Goal: Task Accomplishment & Management: Manage account settings

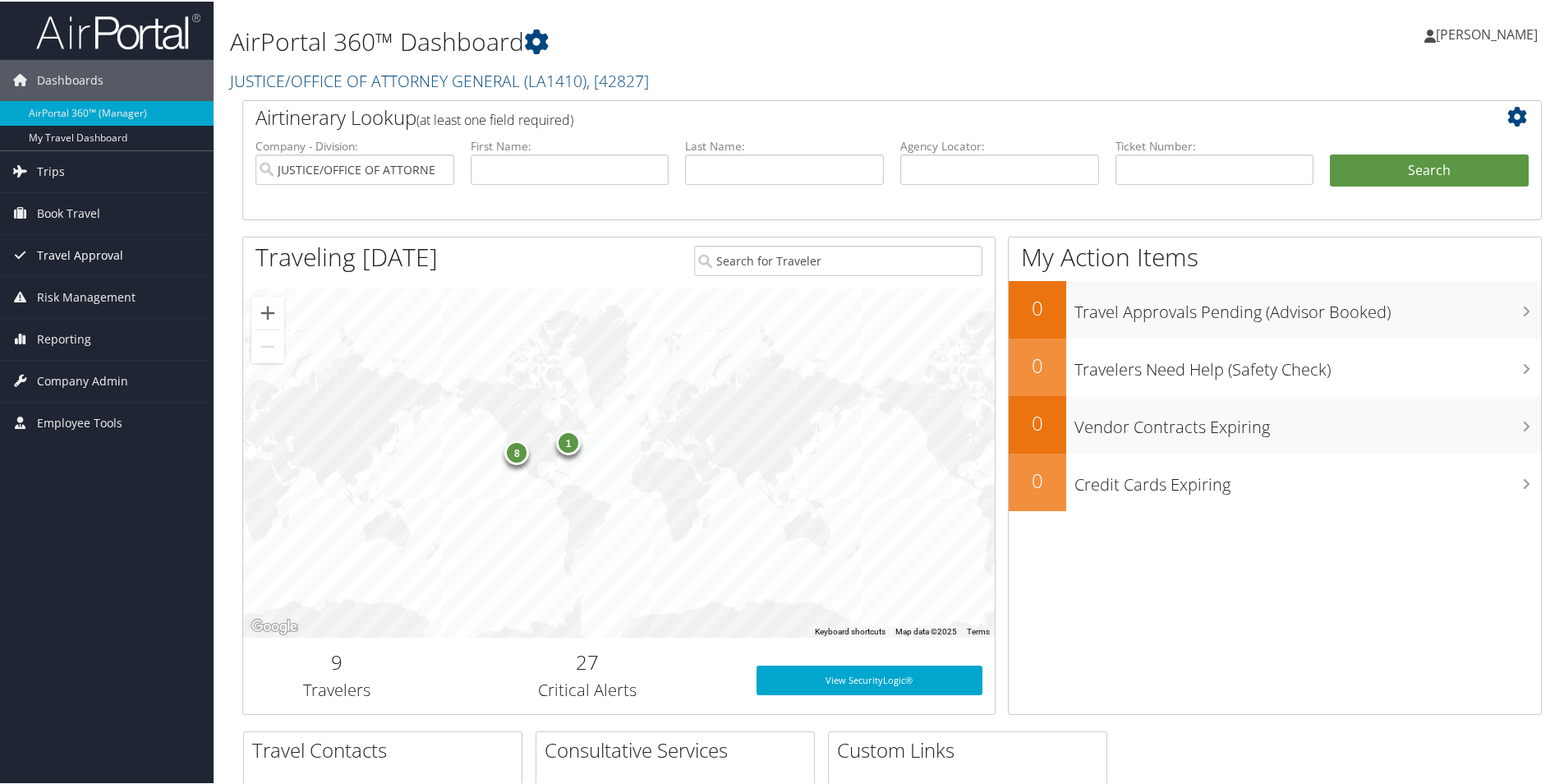
click at [79, 253] on span "Travel Approval" at bounding box center [80, 254] width 86 height 41
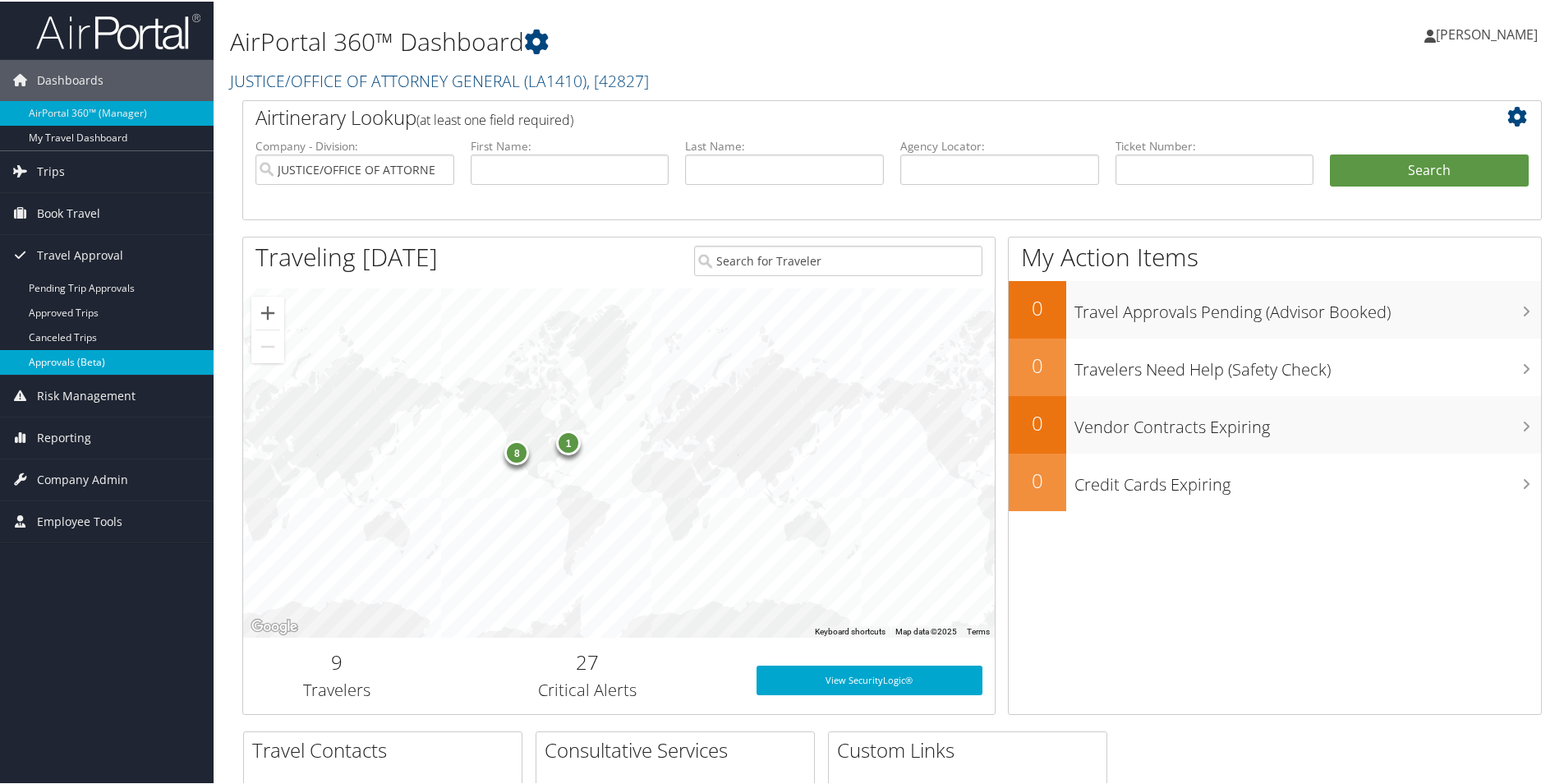
click at [95, 355] on link "Approvals (Beta)" at bounding box center [107, 360] width 214 height 25
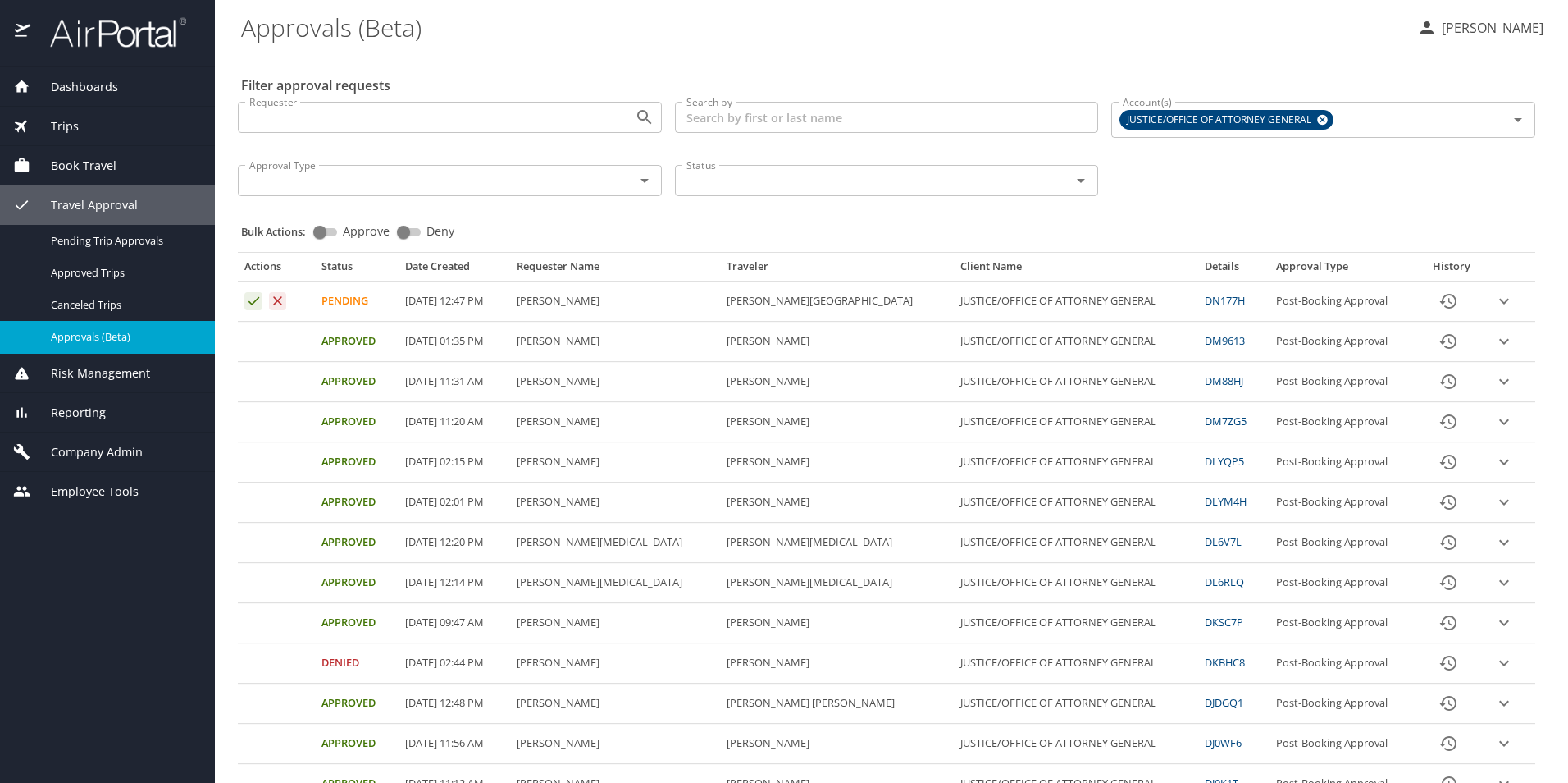
click at [1495, 298] on icon "expand row" at bounding box center [1505, 302] width 20 height 20
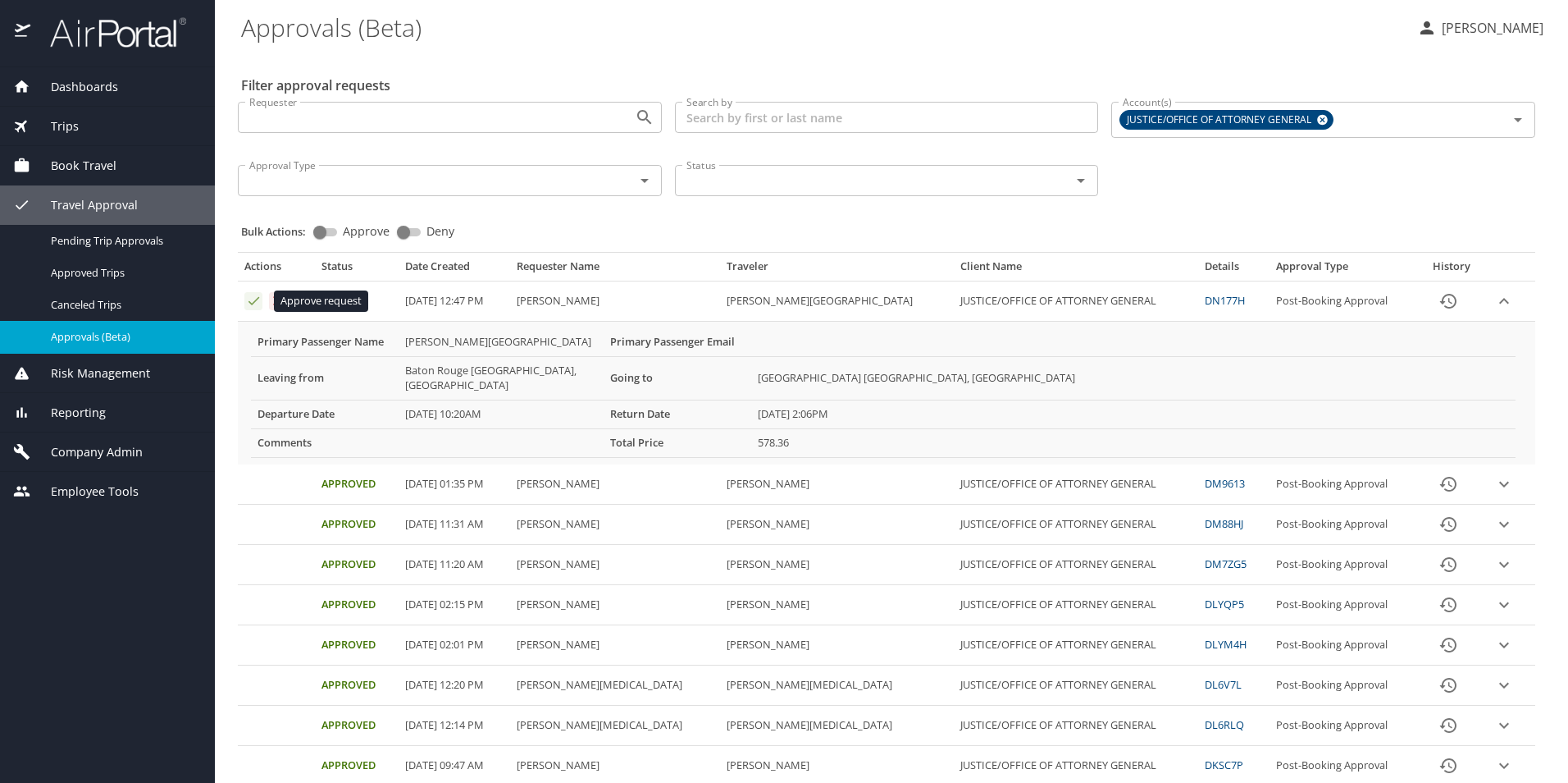
click at [258, 302] on icon "Approval table" at bounding box center [254, 301] width 16 height 16
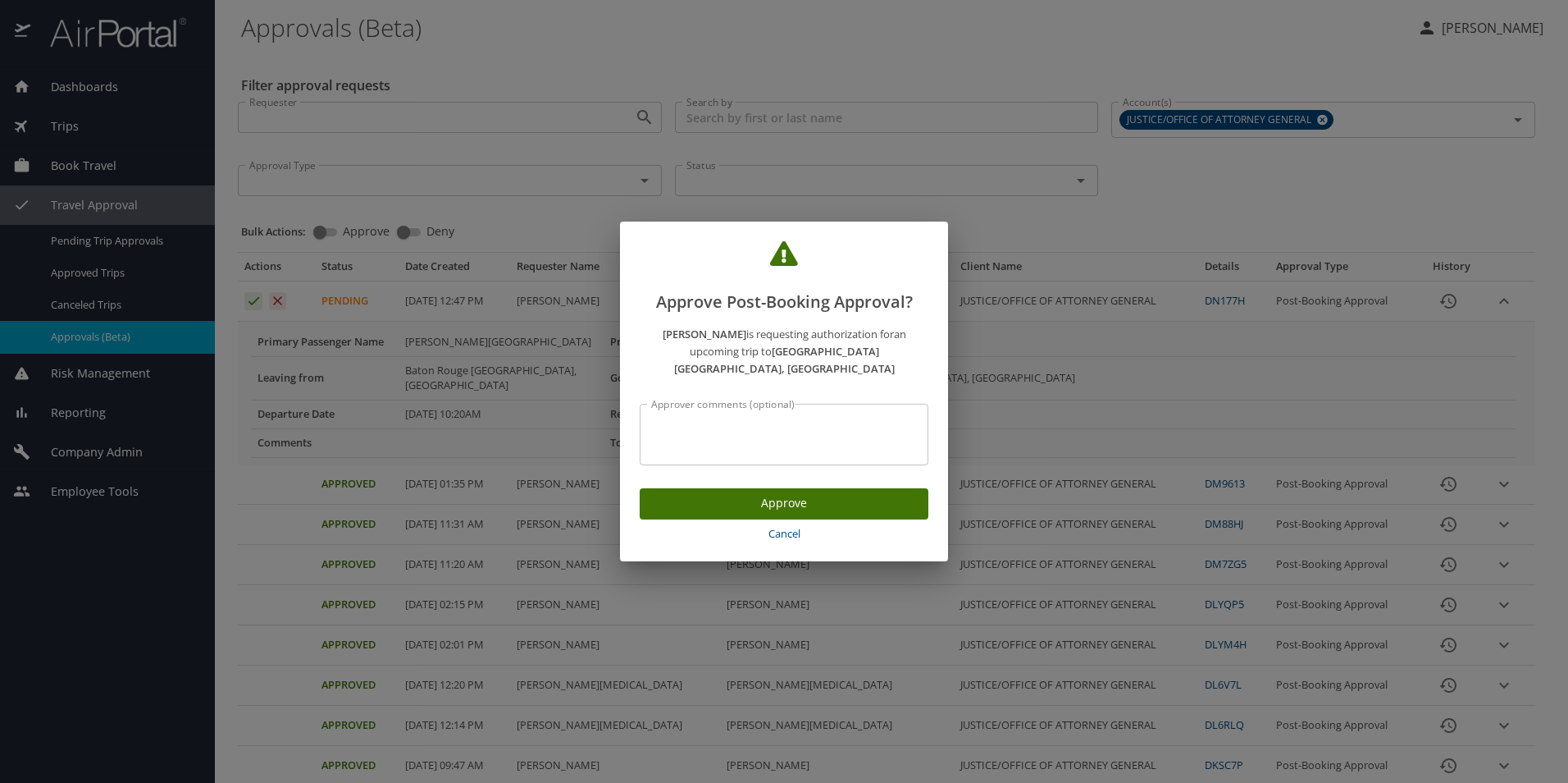
click at [765, 493] on span "Approve" at bounding box center [784, 503] width 263 height 21
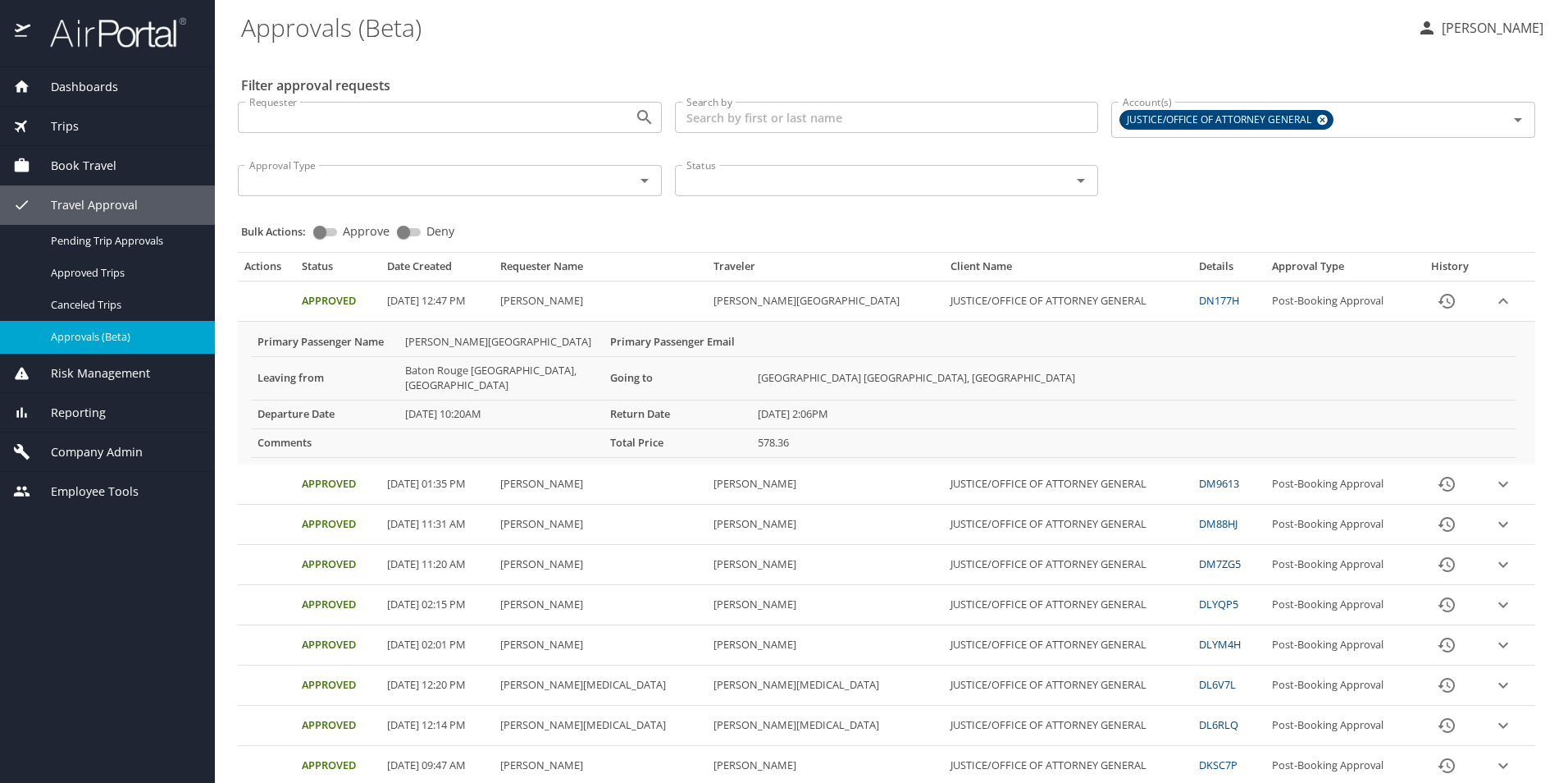
click at [92, 411] on span "Reporting" at bounding box center [68, 412] width 76 height 18
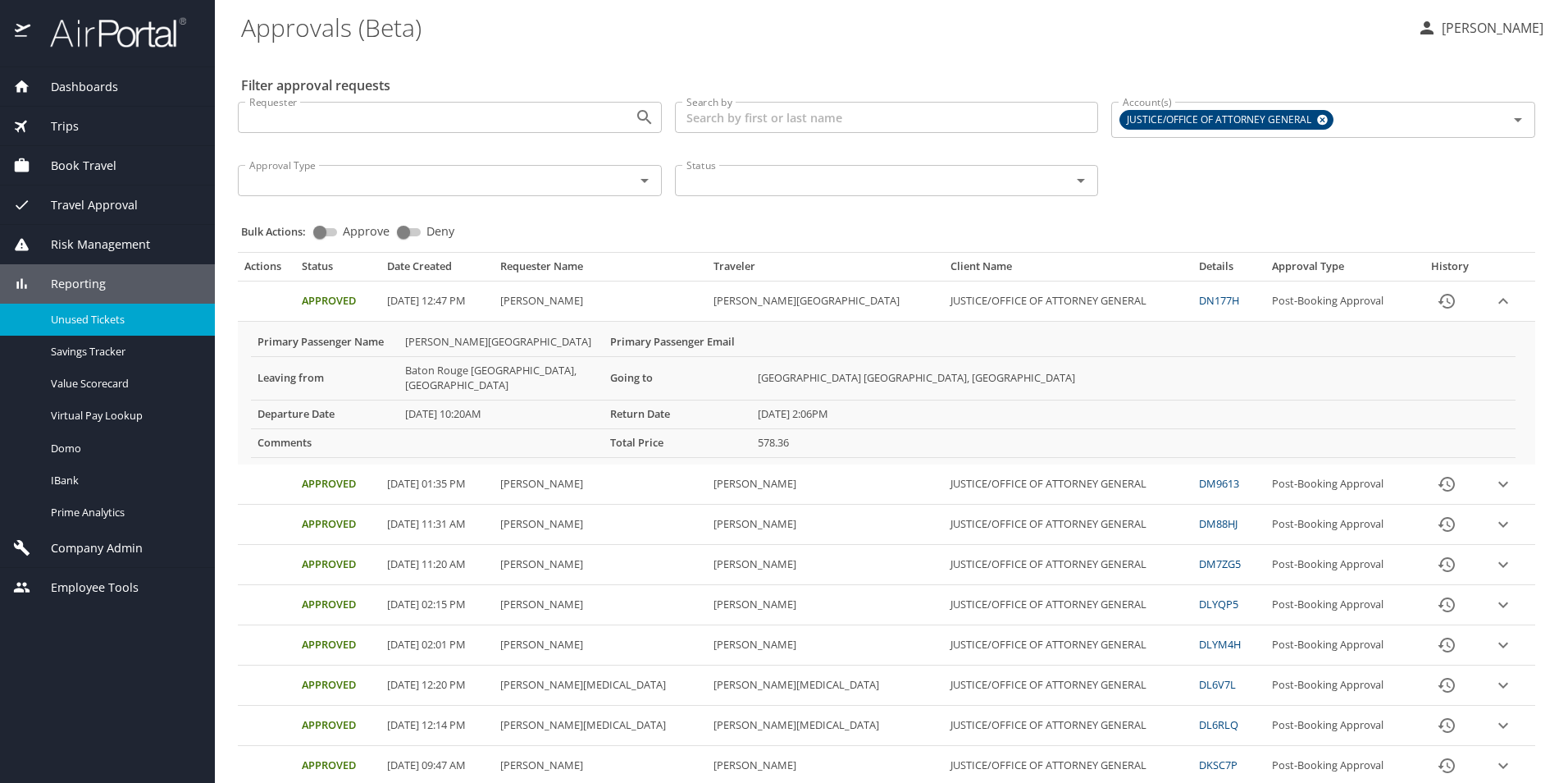
click at [104, 320] on span "Unused Tickets" at bounding box center [123, 319] width 145 height 16
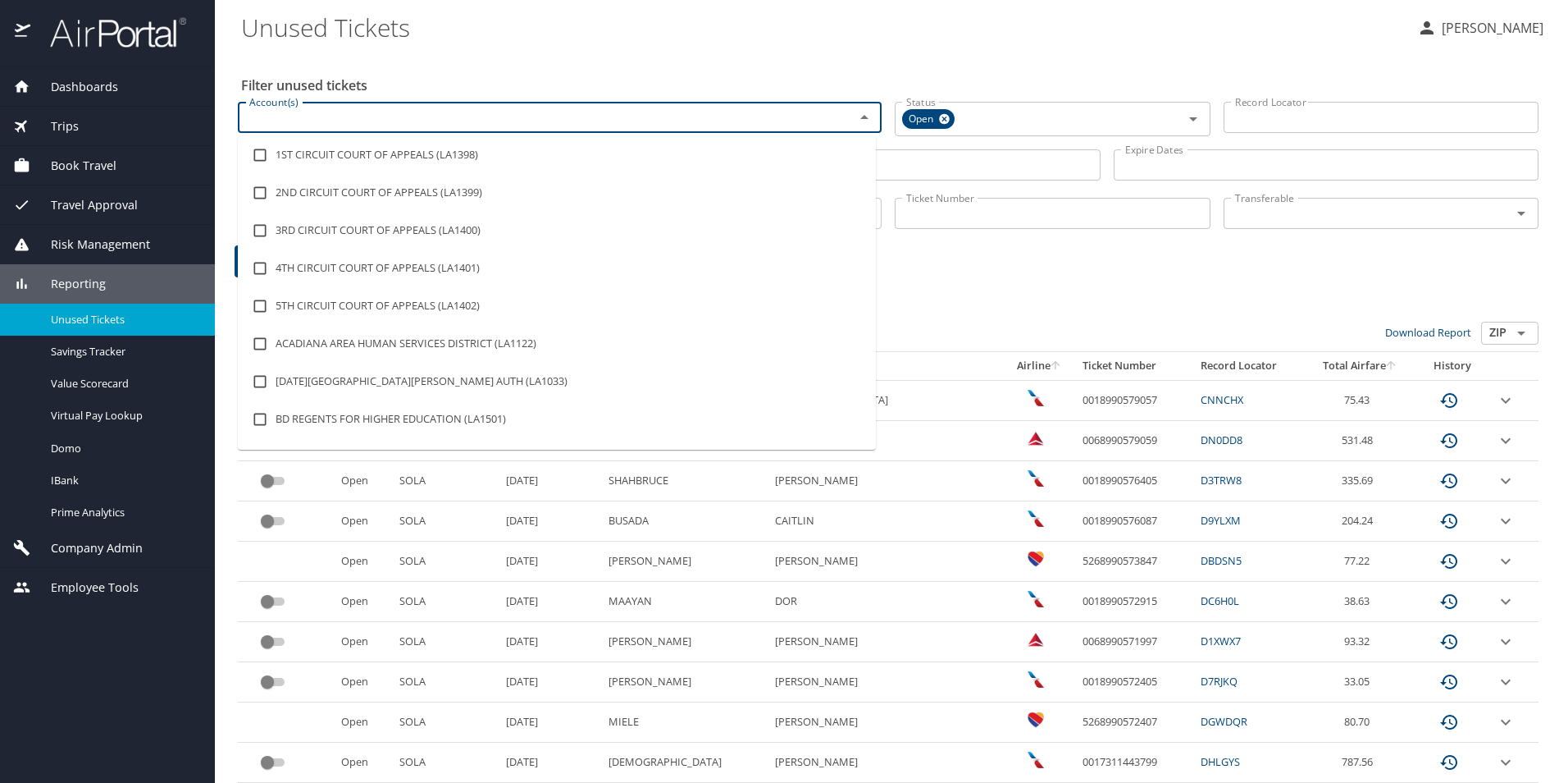
click at [798, 117] on input "Account(s)" at bounding box center [536, 117] width 586 height 21
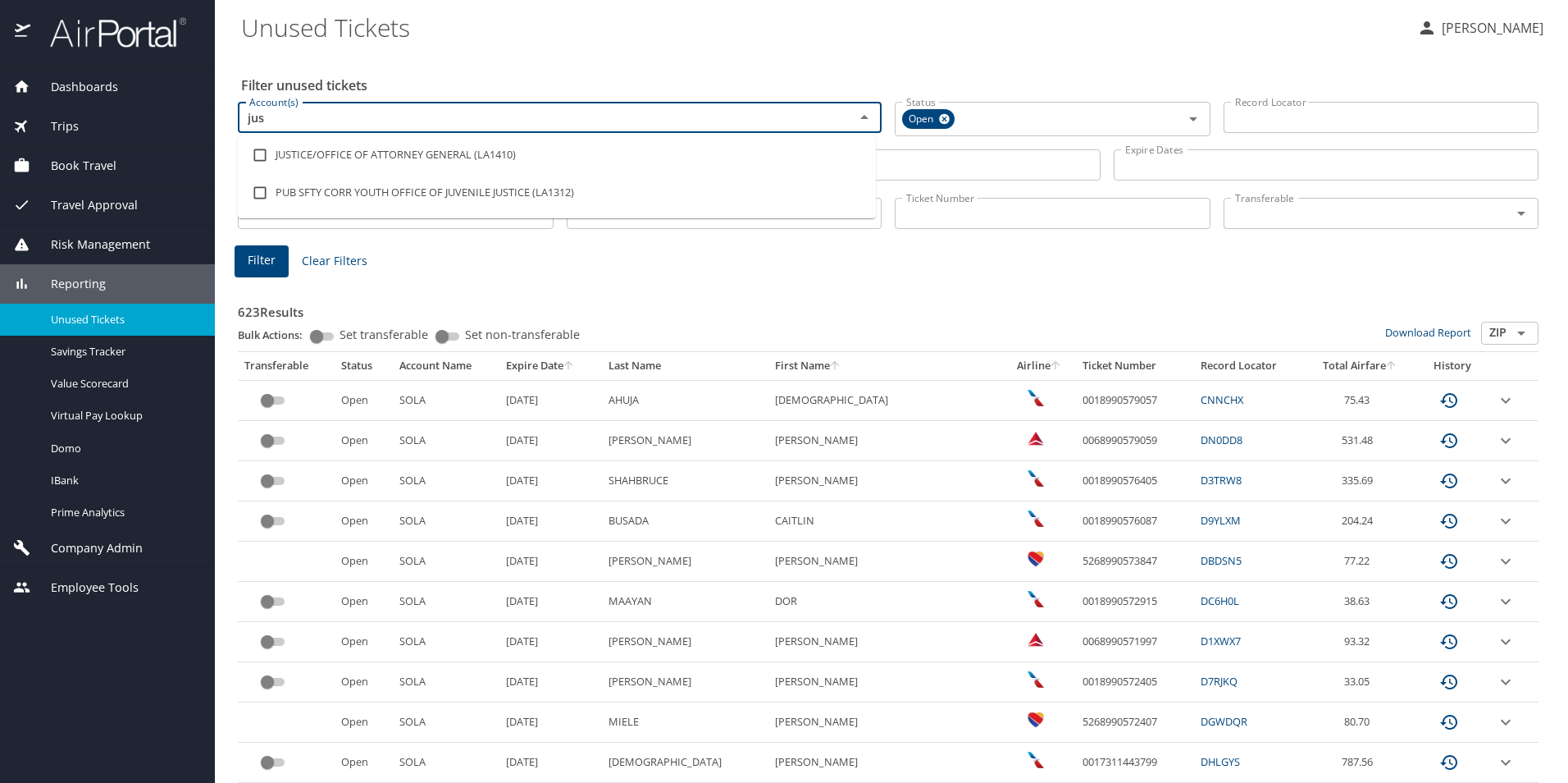
type input "just"
click at [264, 153] on input "checkbox" at bounding box center [260, 155] width 31 height 31
checkbox input "true"
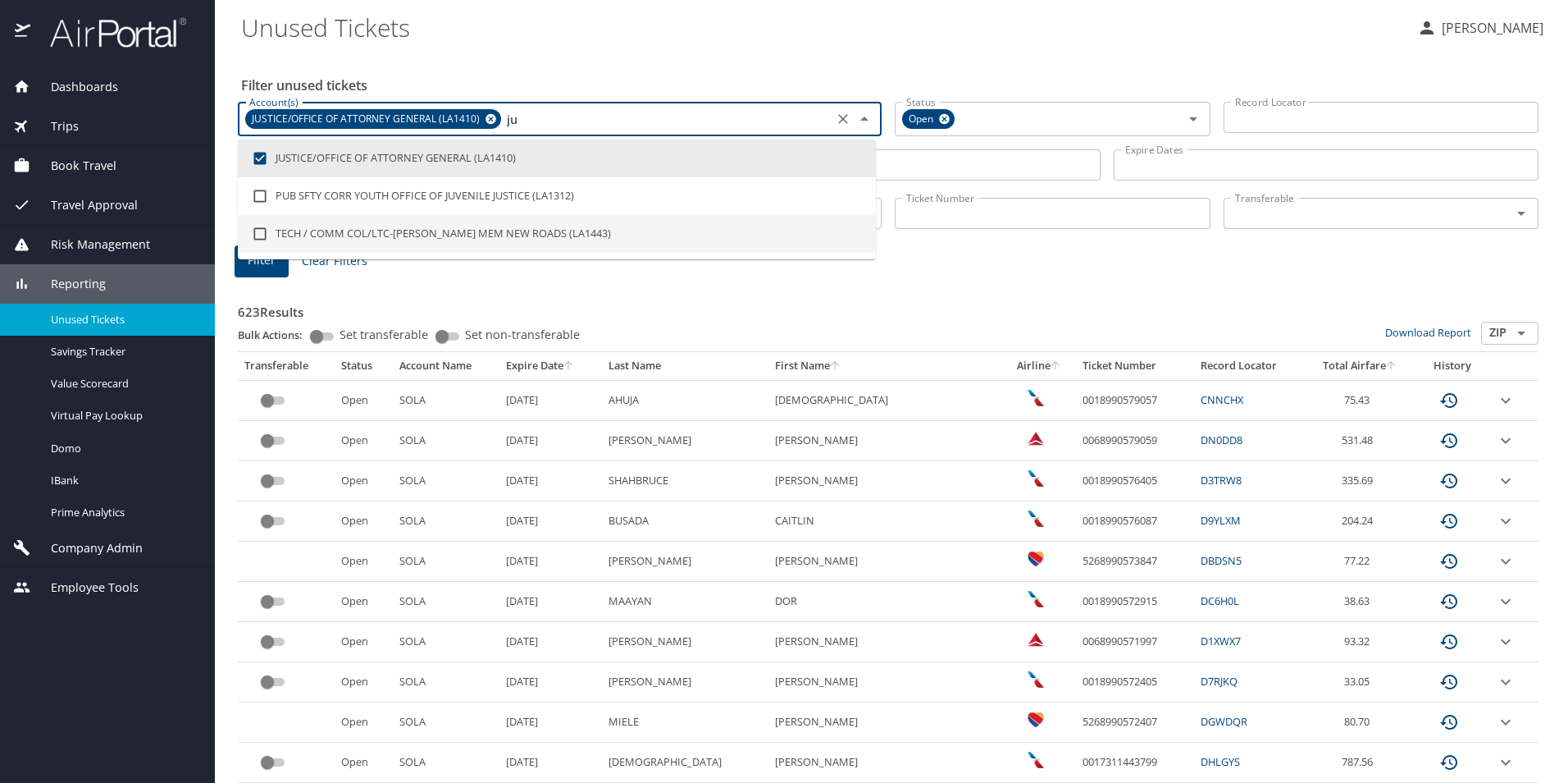
type input "j"
checkbox input "false"
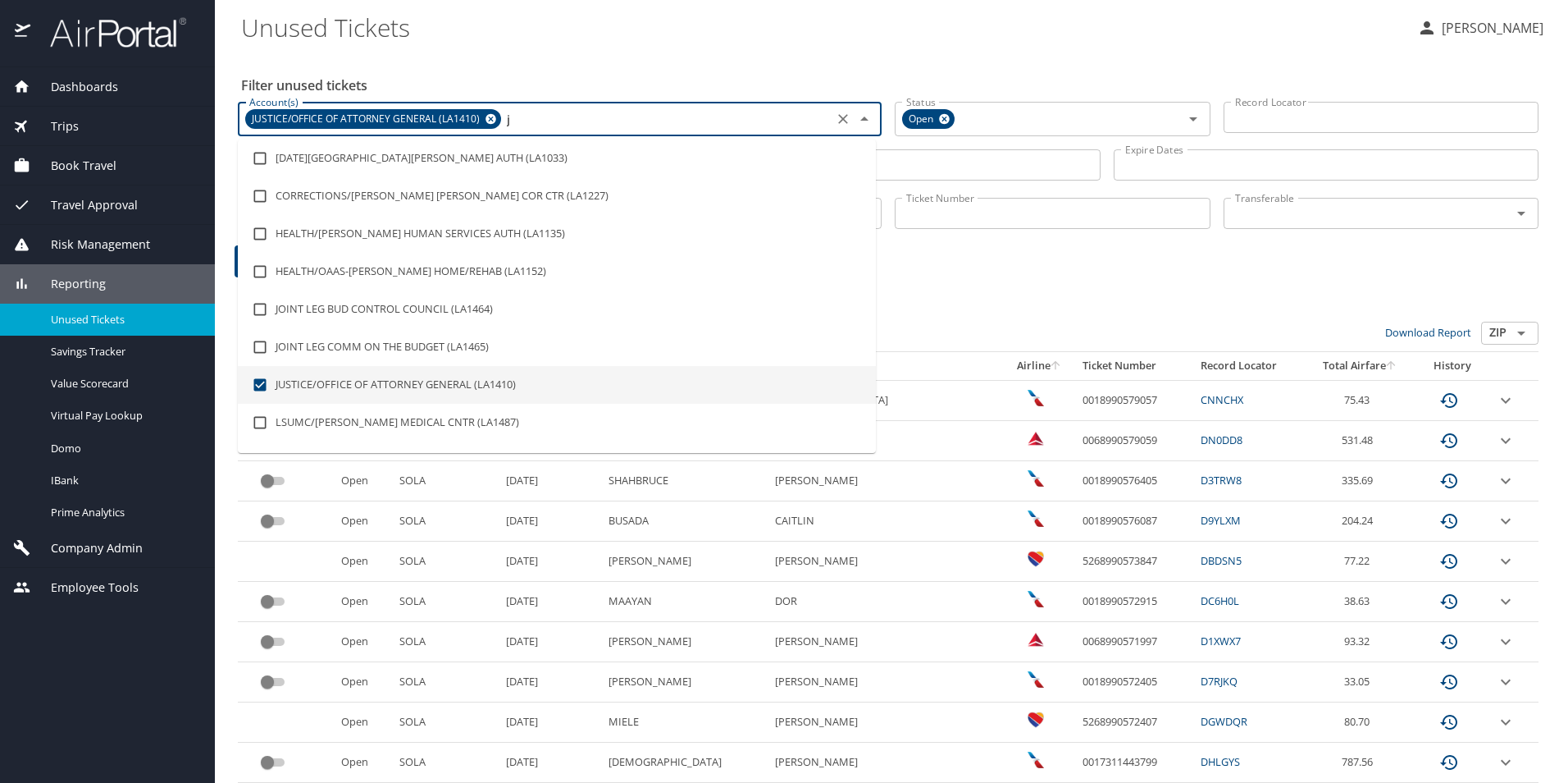
checkbox input "false"
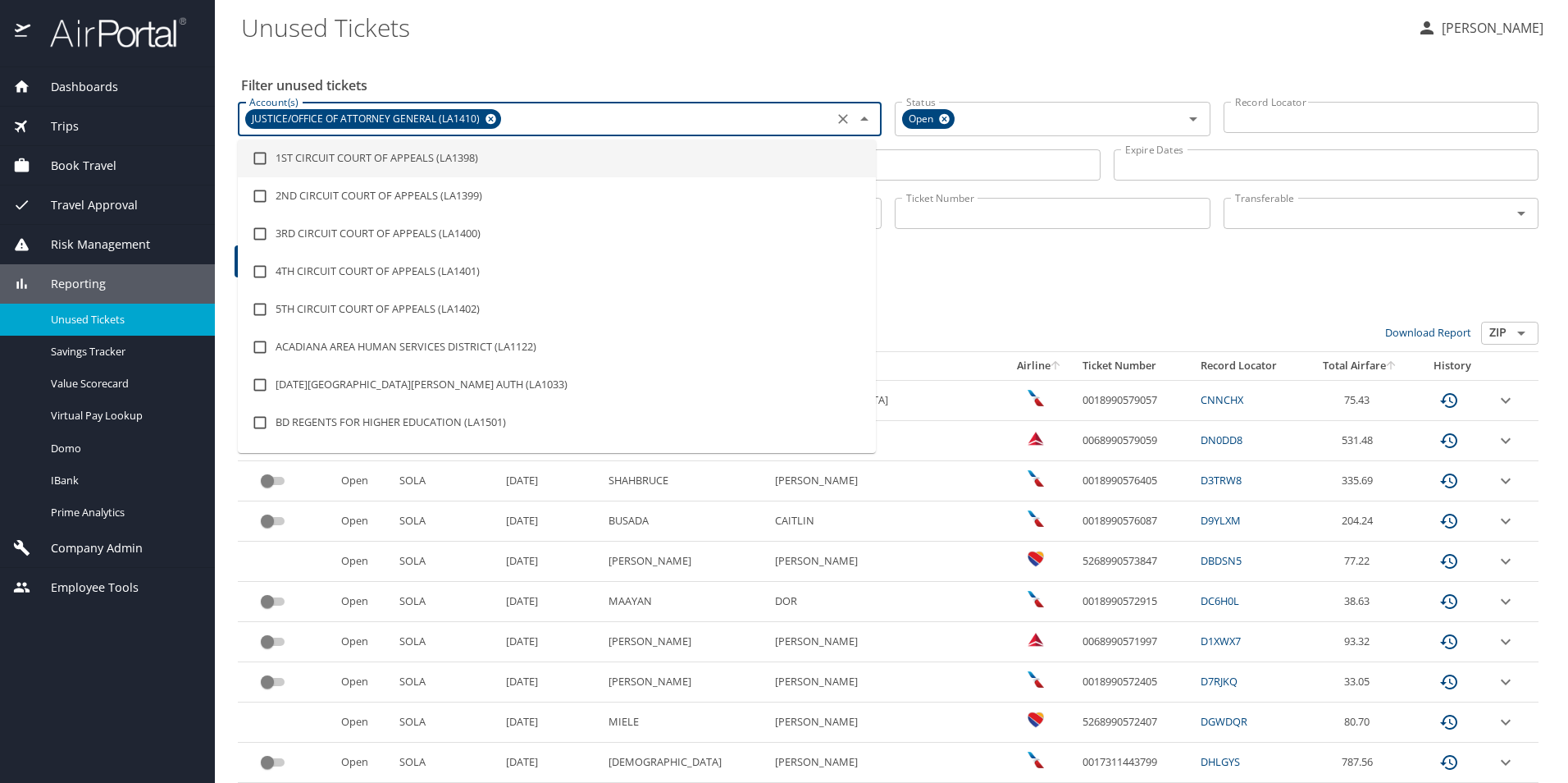
click at [668, 60] on div "Filter unused tickets Account(s) JUSTICE/OFFICE OF ATTORNEY GENERAL (LA1410) Ac…" at bounding box center [892, 744] width 1301 height 1384
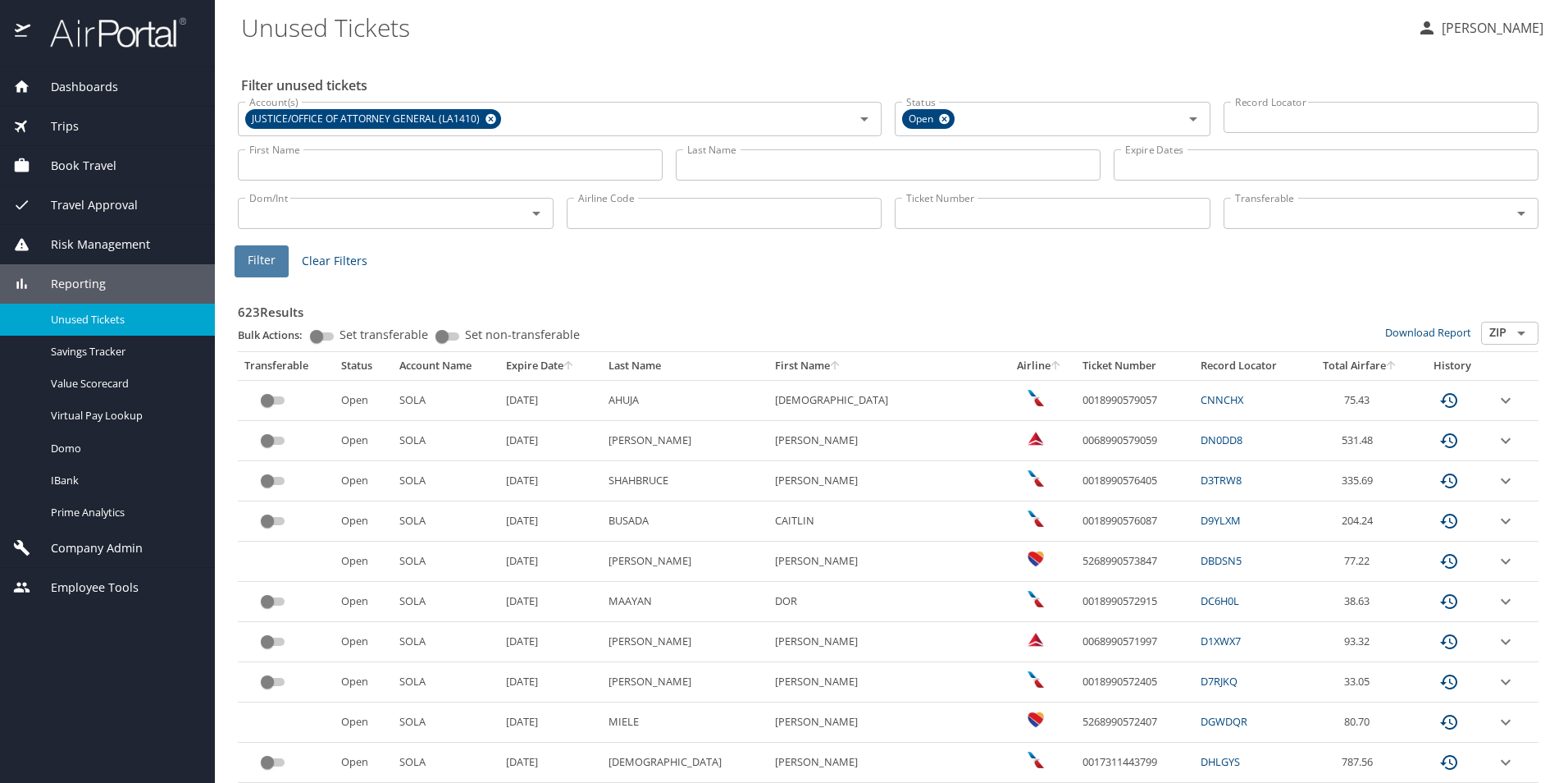
click at [263, 257] on span "Filter" at bounding box center [262, 260] width 28 height 21
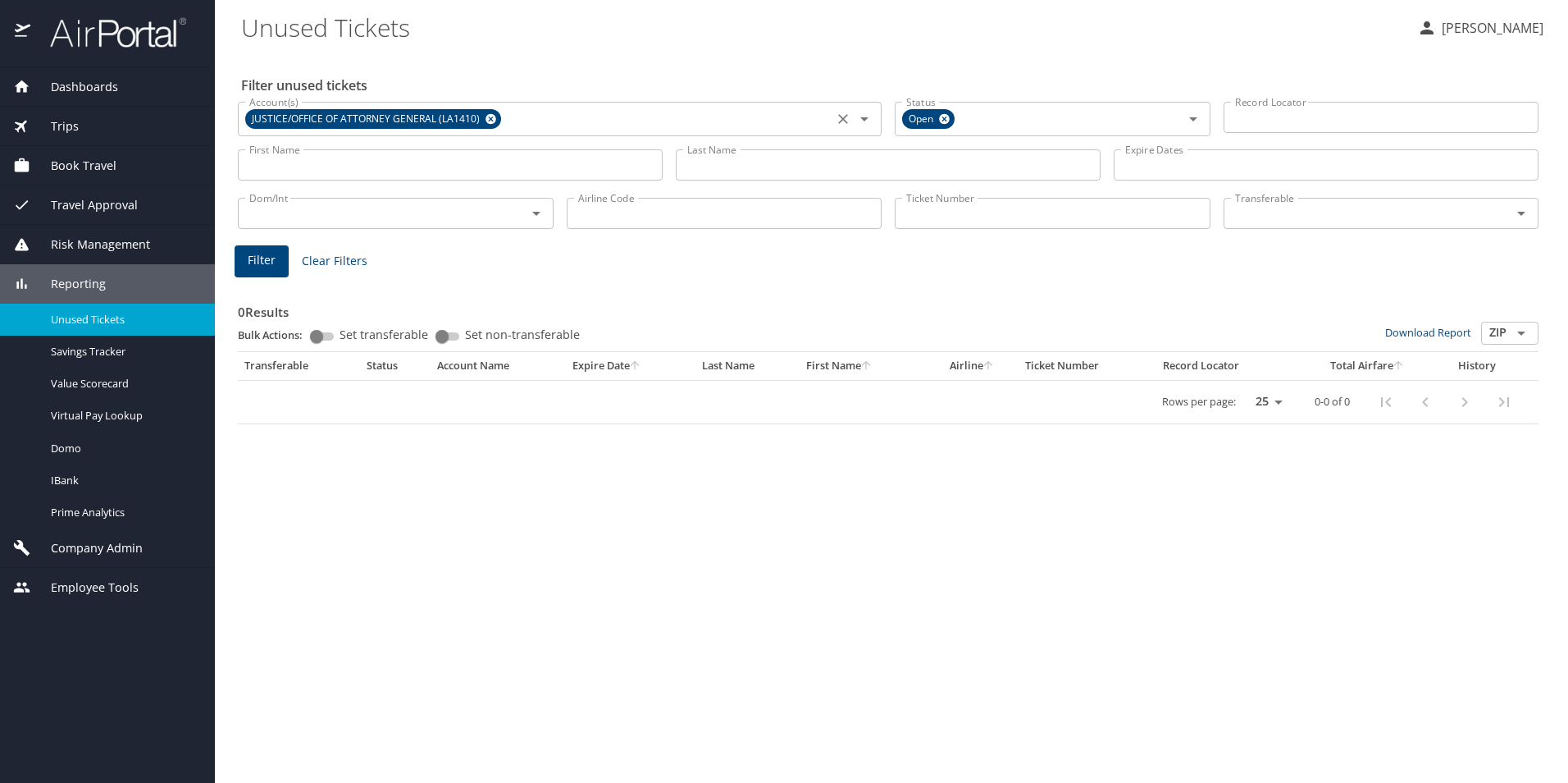
click at [488, 118] on icon at bounding box center [490, 119] width 12 height 18
click at [264, 255] on span "Filter" at bounding box center [262, 260] width 28 height 21
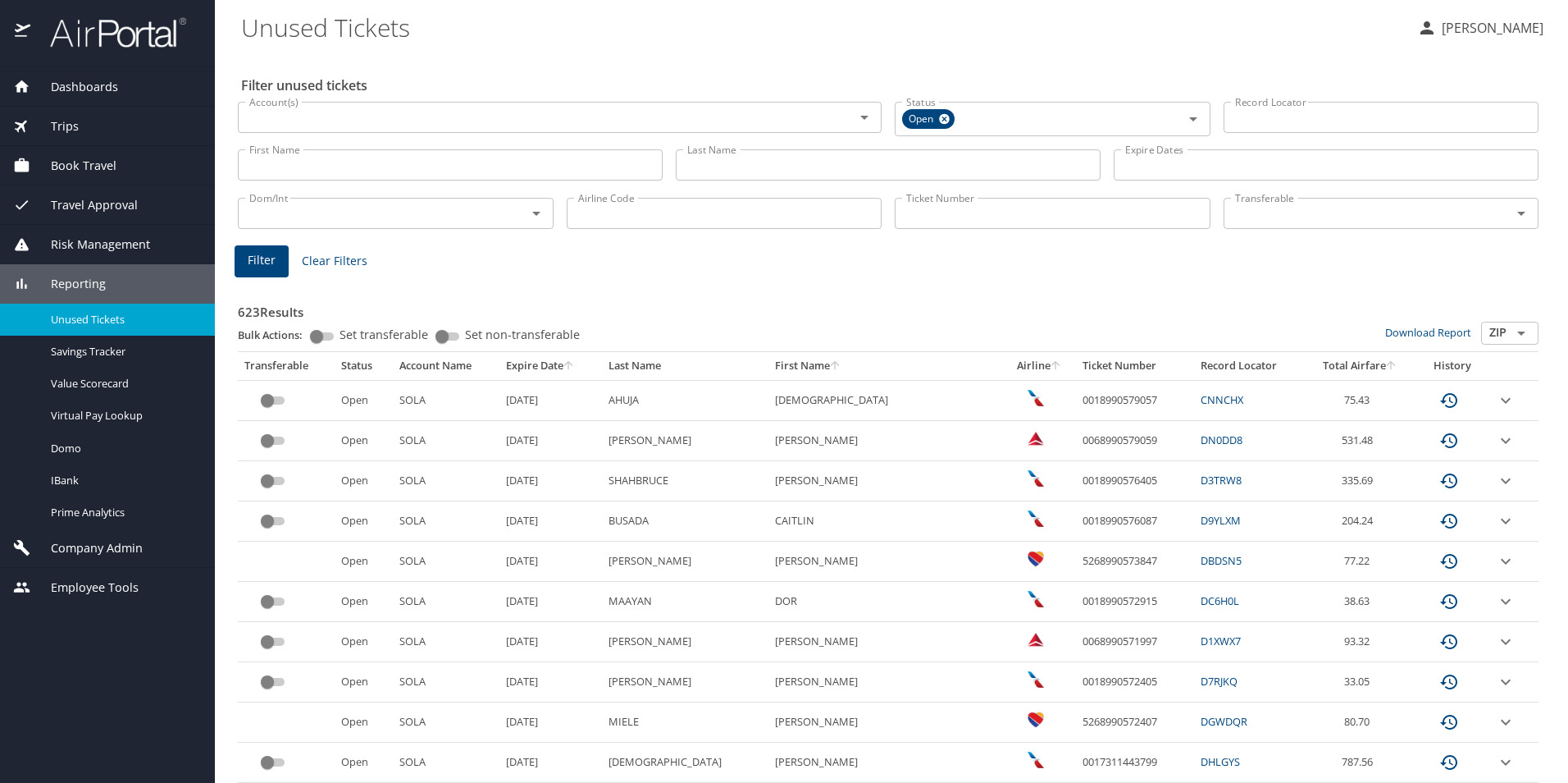
click at [729, 164] on input "Last Name" at bounding box center [888, 165] width 425 height 31
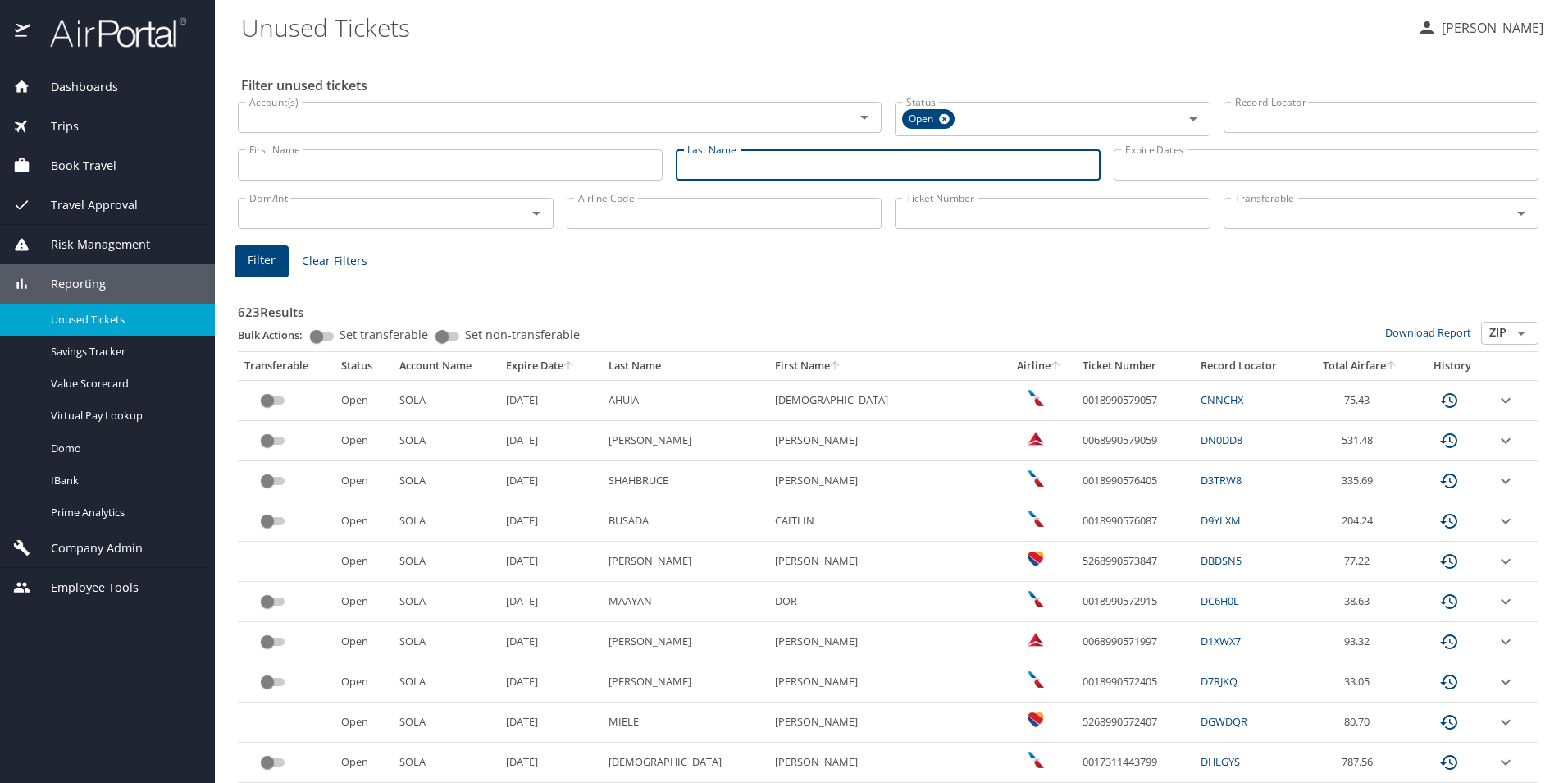
type input "[PERSON_NAME]"
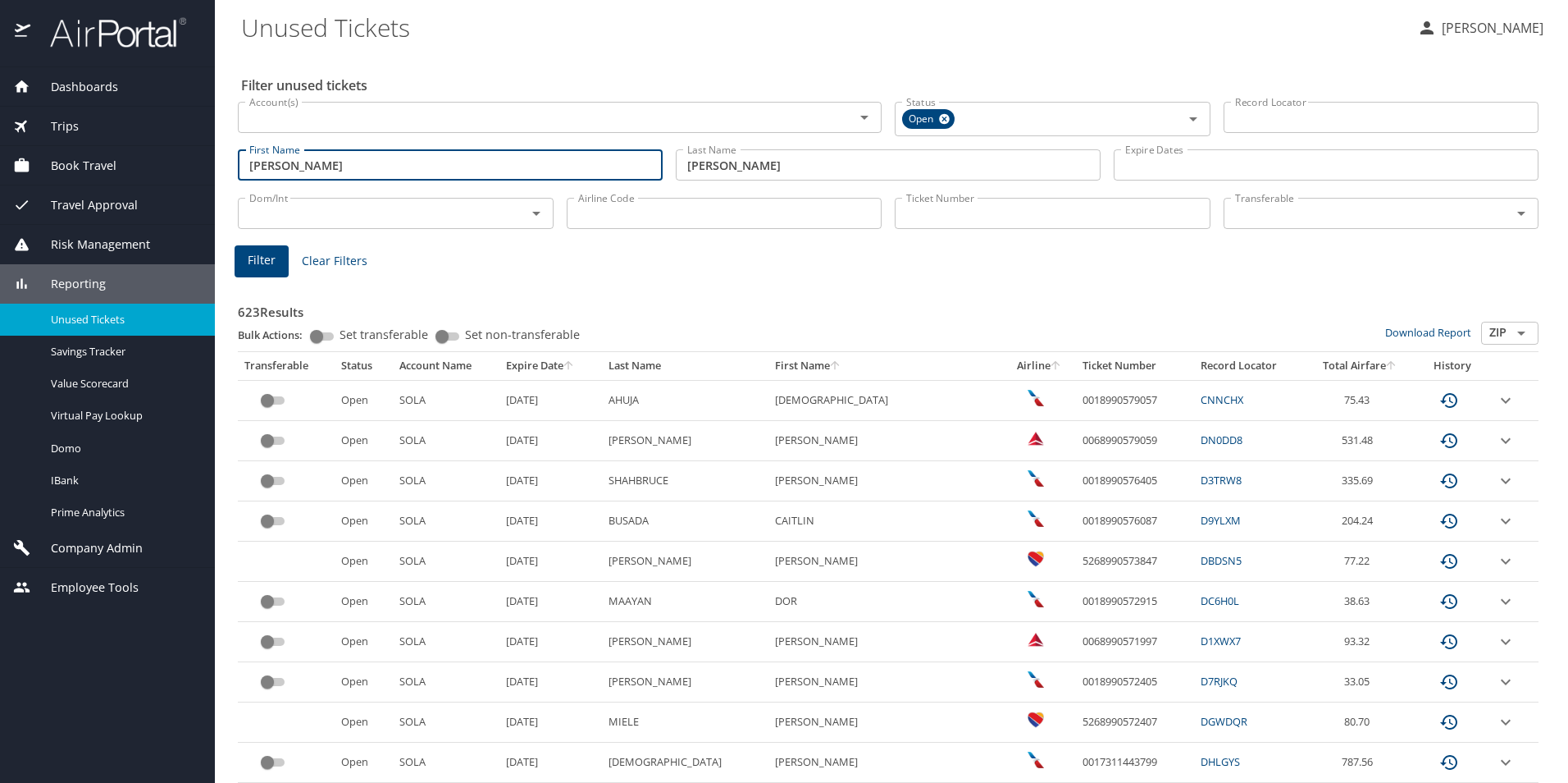
drag, startPoint x: 334, startPoint y: 167, endPoint x: 222, endPoint y: 173, distance: 112.2
click at [222, 173] on main "Unused Tickets [PERSON_NAME] Filter unused tickets Account(s) Account(s) Status…" at bounding box center [892, 391] width 1354 height 783
click at [255, 253] on span "Filter" at bounding box center [262, 260] width 28 height 21
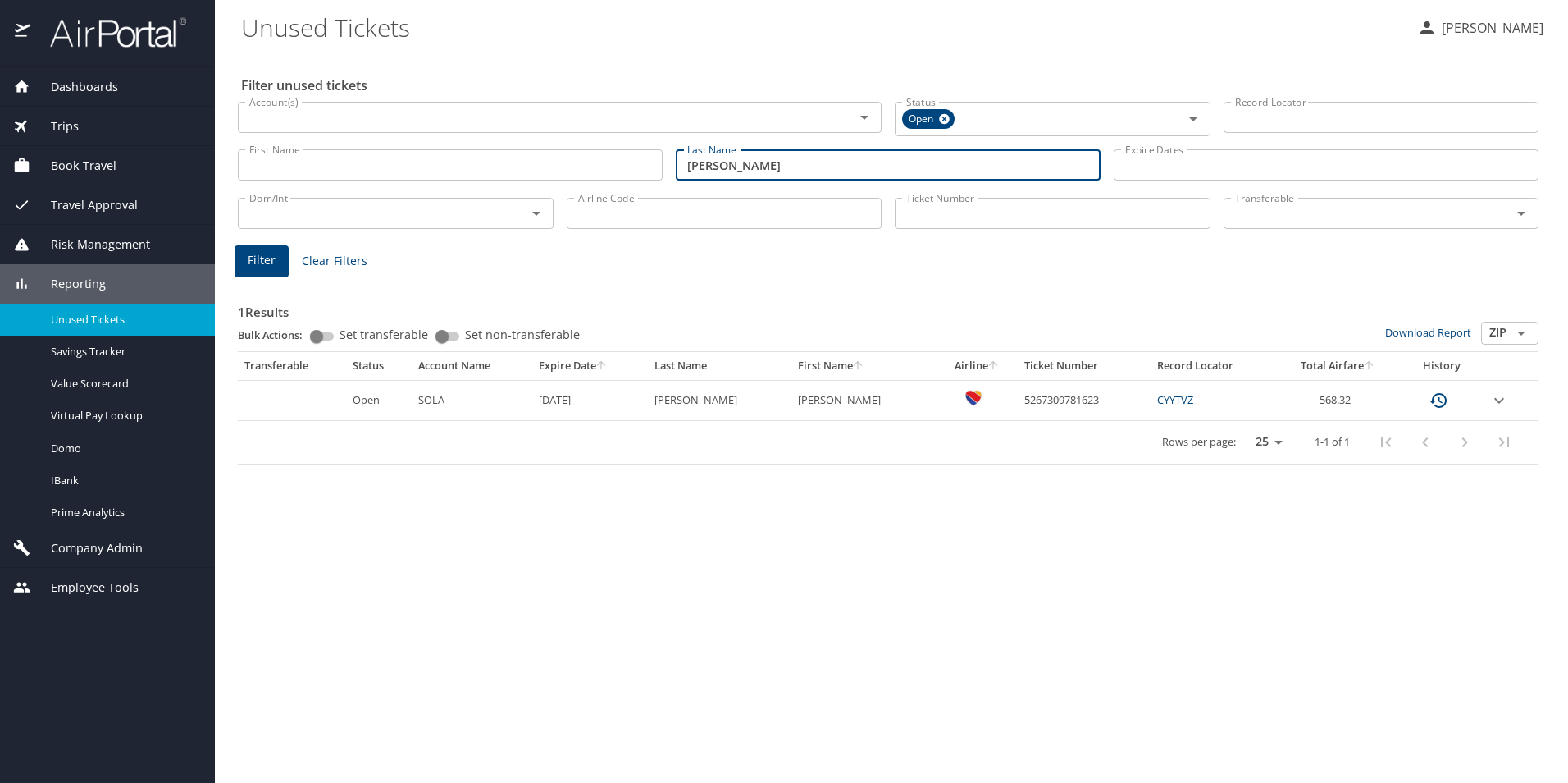
drag, startPoint x: 761, startPoint y: 159, endPoint x: 660, endPoint y: 164, distance: 101.1
click at [660, 164] on div "First Name First Name Last Name [PERSON_NAME] Last Name Expire Dates Expire Dat…" at bounding box center [889, 165] width 1314 height 58
click at [1114, 306] on h3 "1 Results" at bounding box center [889, 307] width 1301 height 29
click at [927, 163] on input "[PERSON_NAME]" at bounding box center [888, 165] width 425 height 31
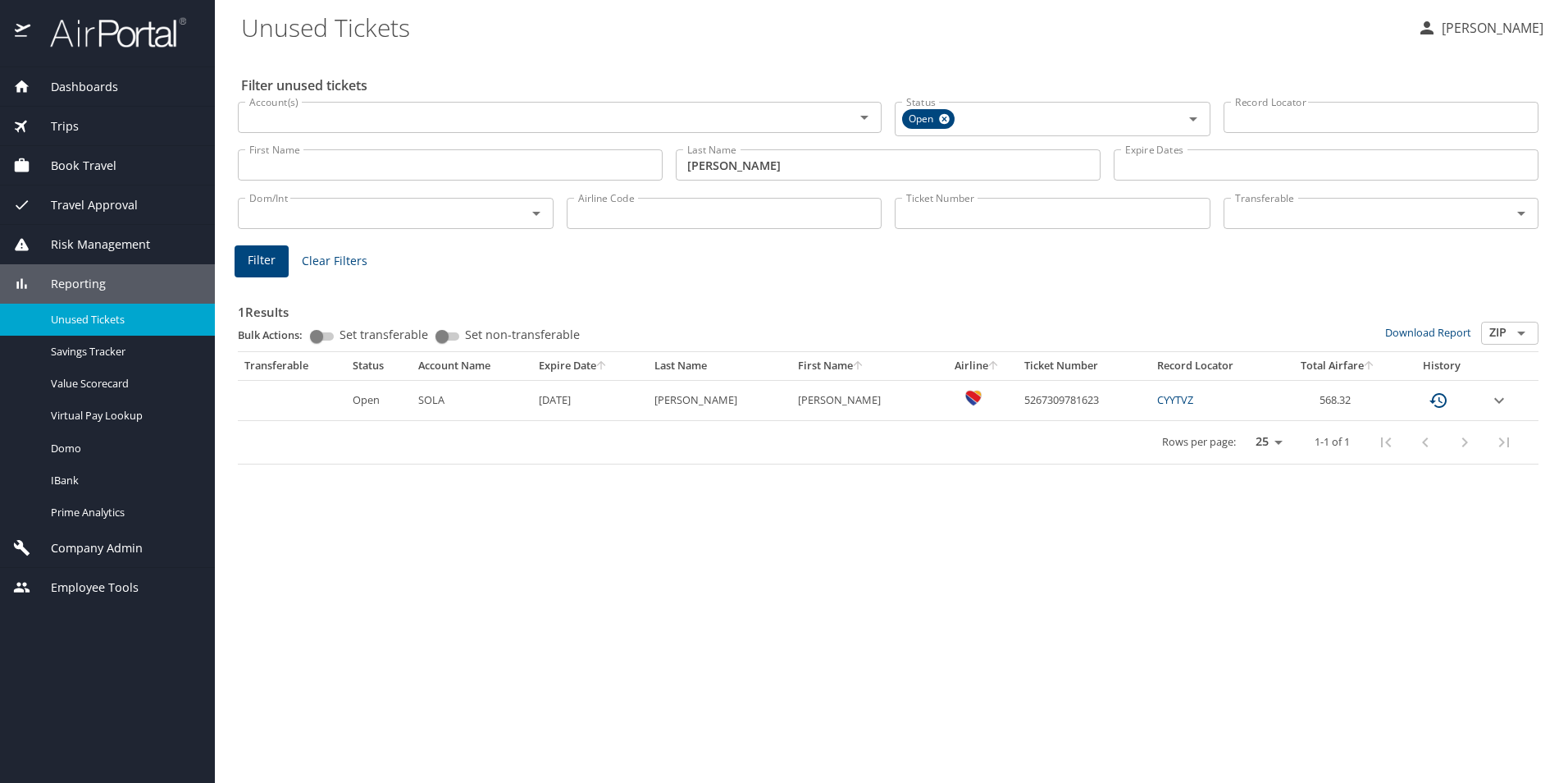
click at [106, 87] on span "Dashboards" at bounding box center [74, 87] width 88 height 18
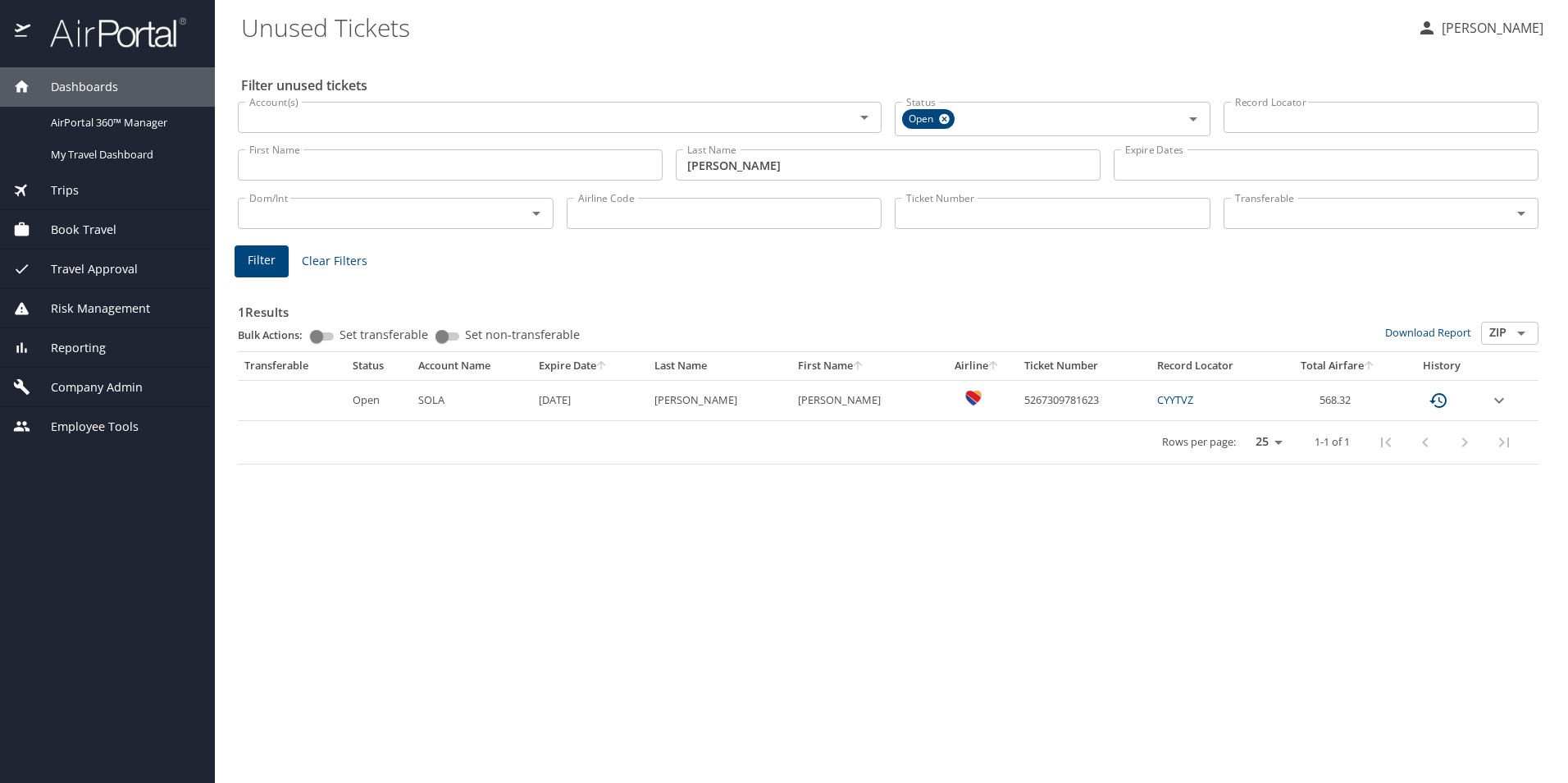
click at [94, 271] on span "Travel Approval" at bounding box center [84, 269] width 108 height 18
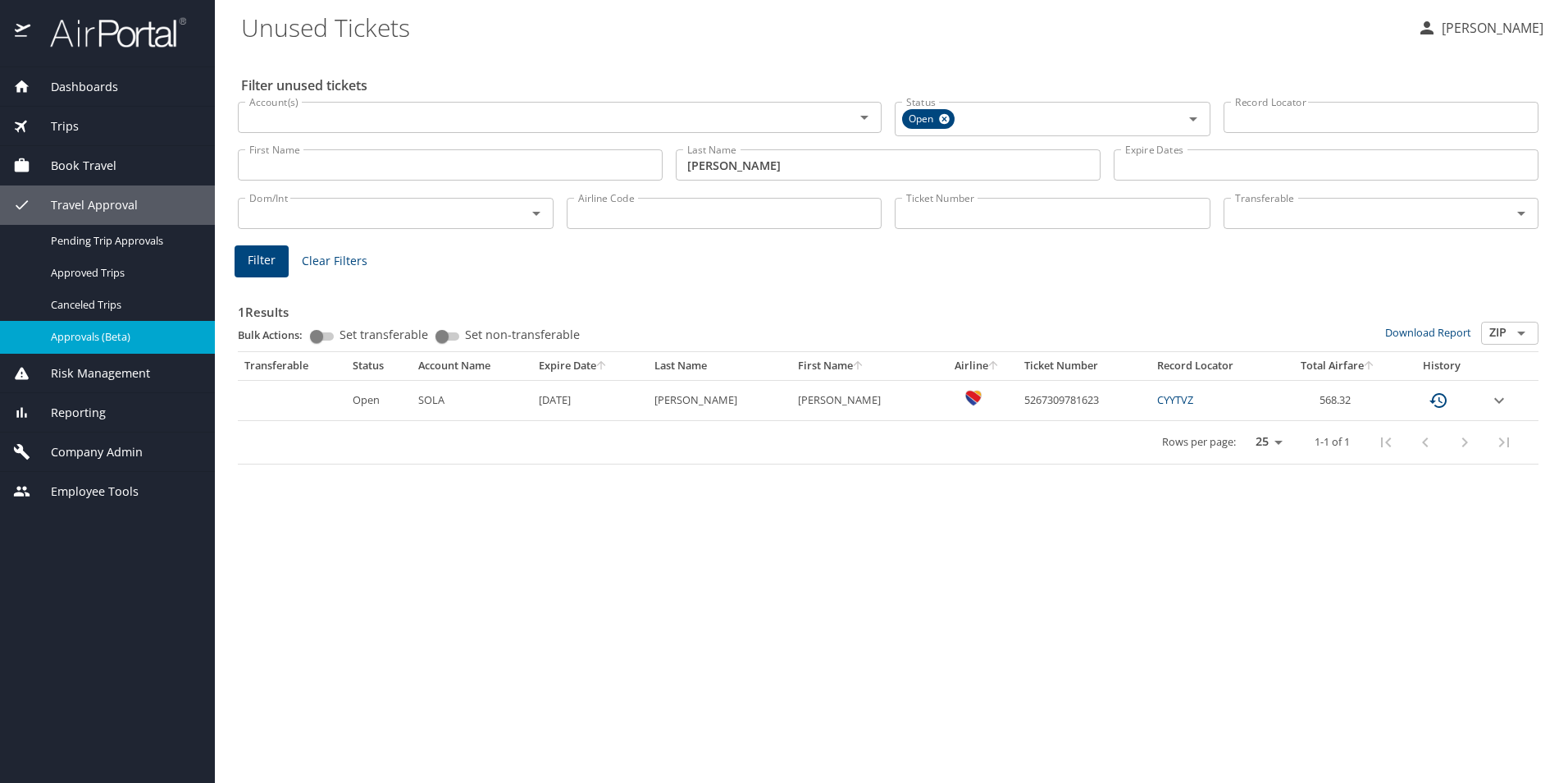
click at [121, 339] on span "Approvals (Beta)" at bounding box center [123, 336] width 145 height 16
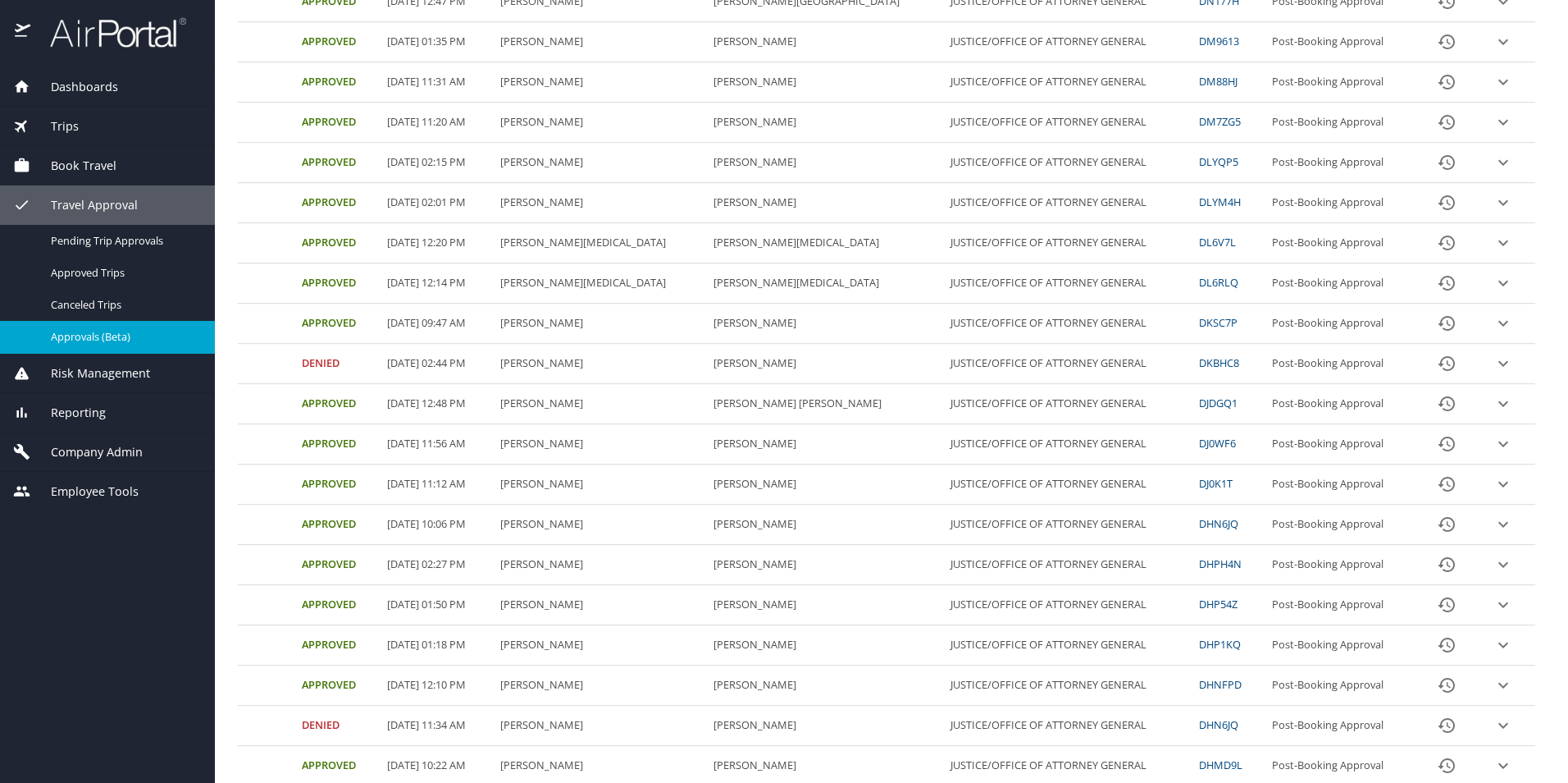
scroll to position [328, 0]
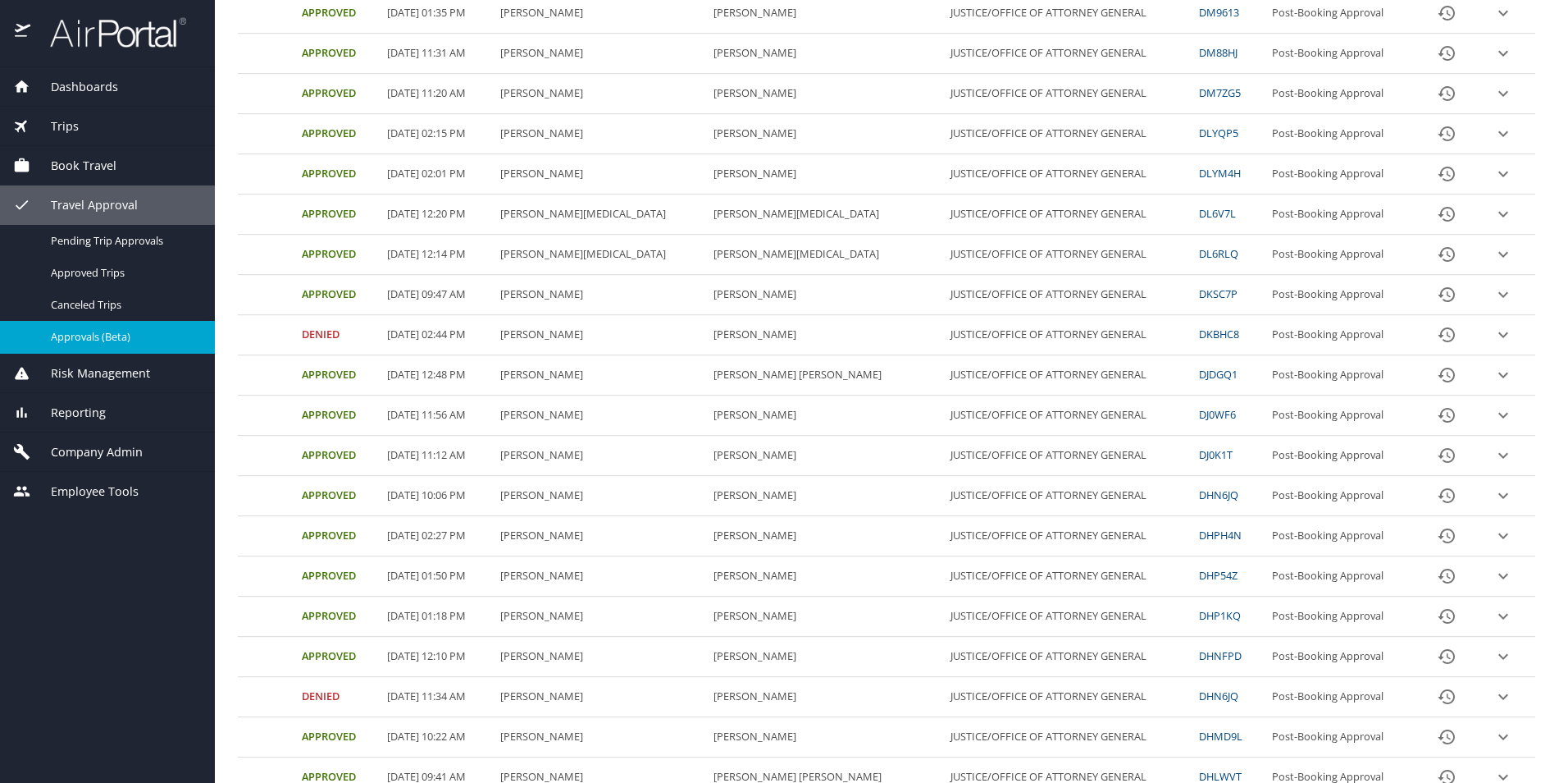
click at [1494, 577] on icon "expand row" at bounding box center [1504, 576] width 20 height 20
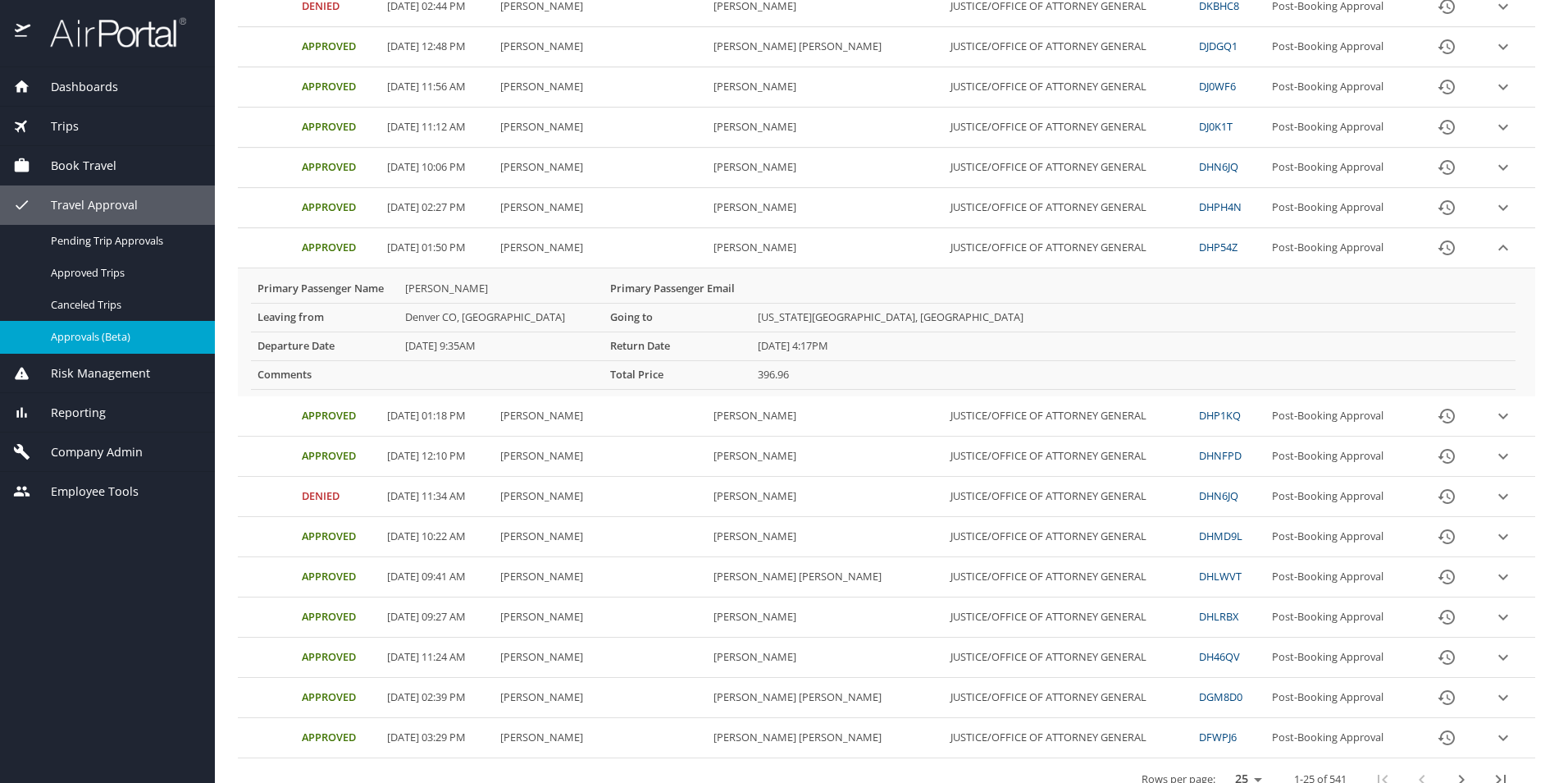
scroll to position [682, 0]
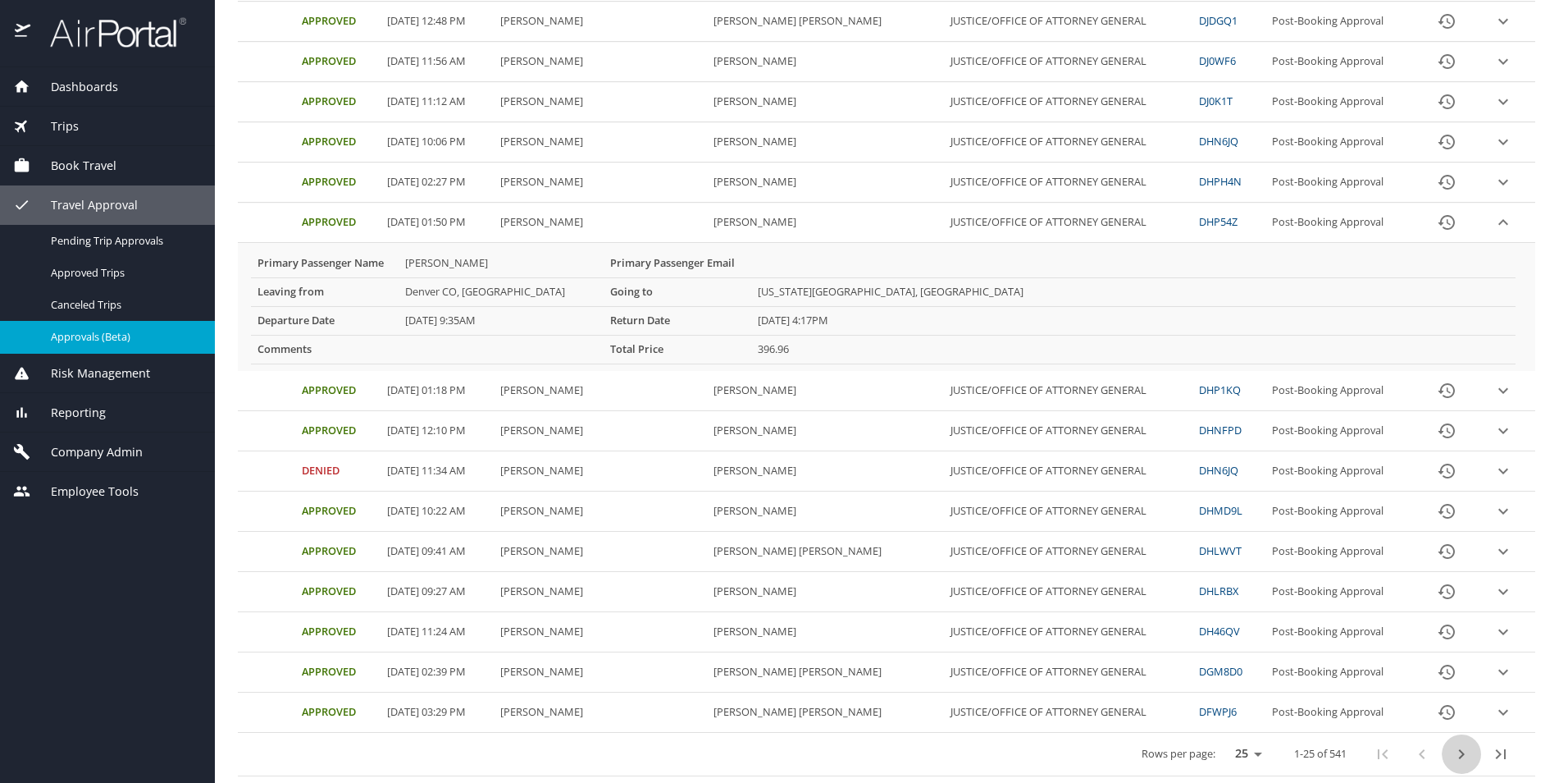
click at [1460, 754] on icon "next page" at bounding box center [1462, 754] width 6 height 10
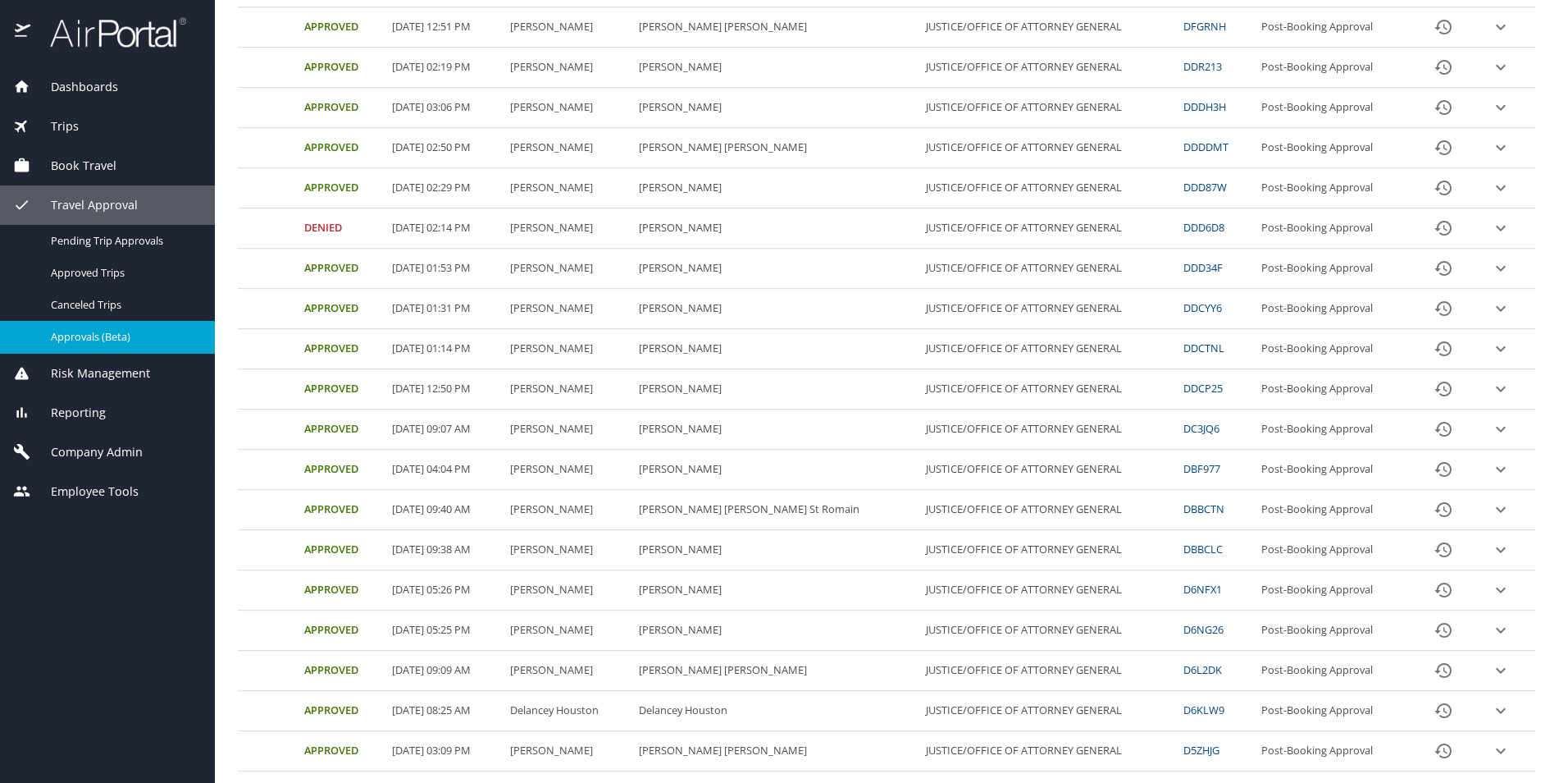
scroll to position [226, 0]
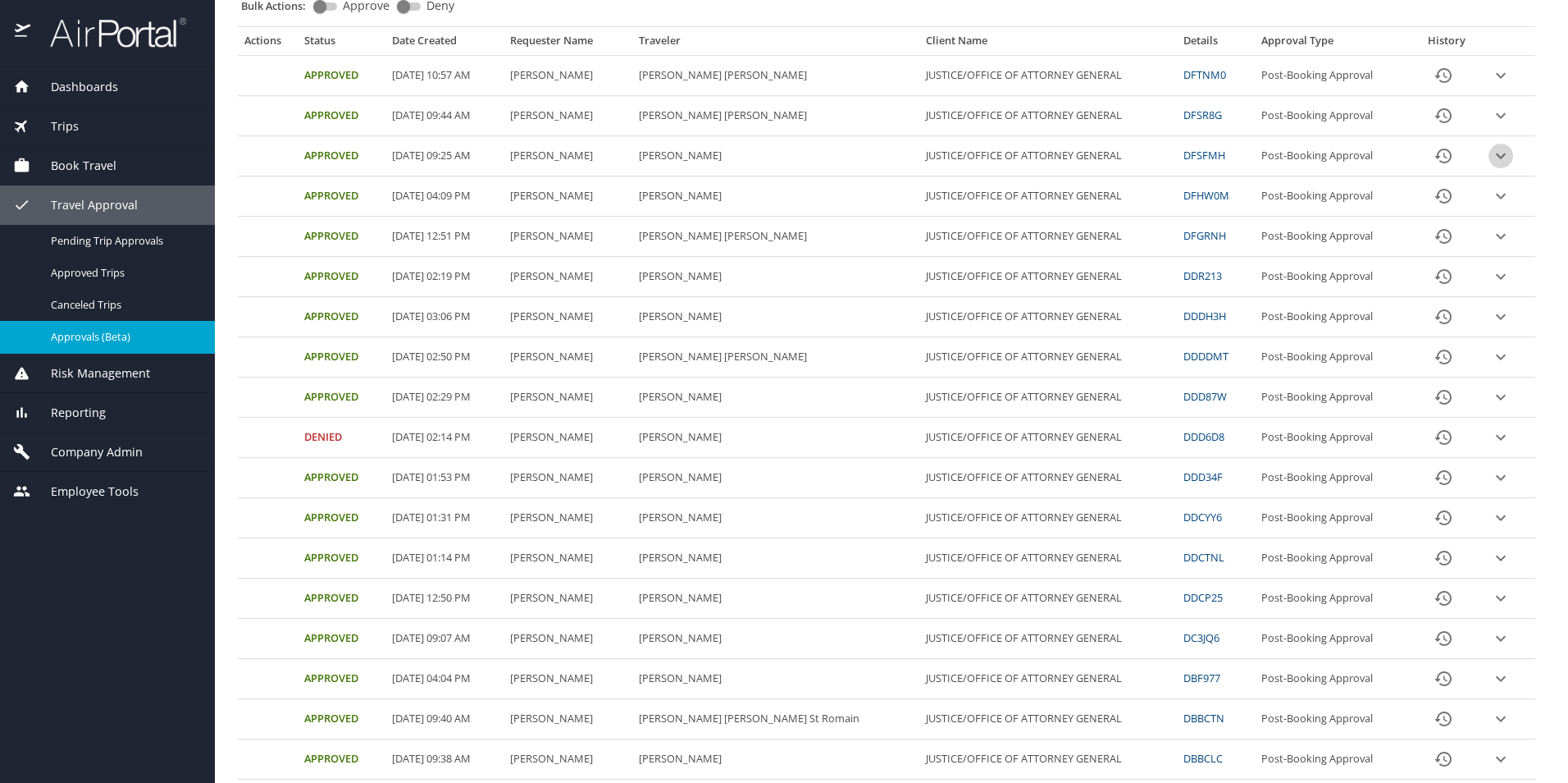
click at [1492, 152] on icon "expand row" at bounding box center [1501, 156] width 20 height 20
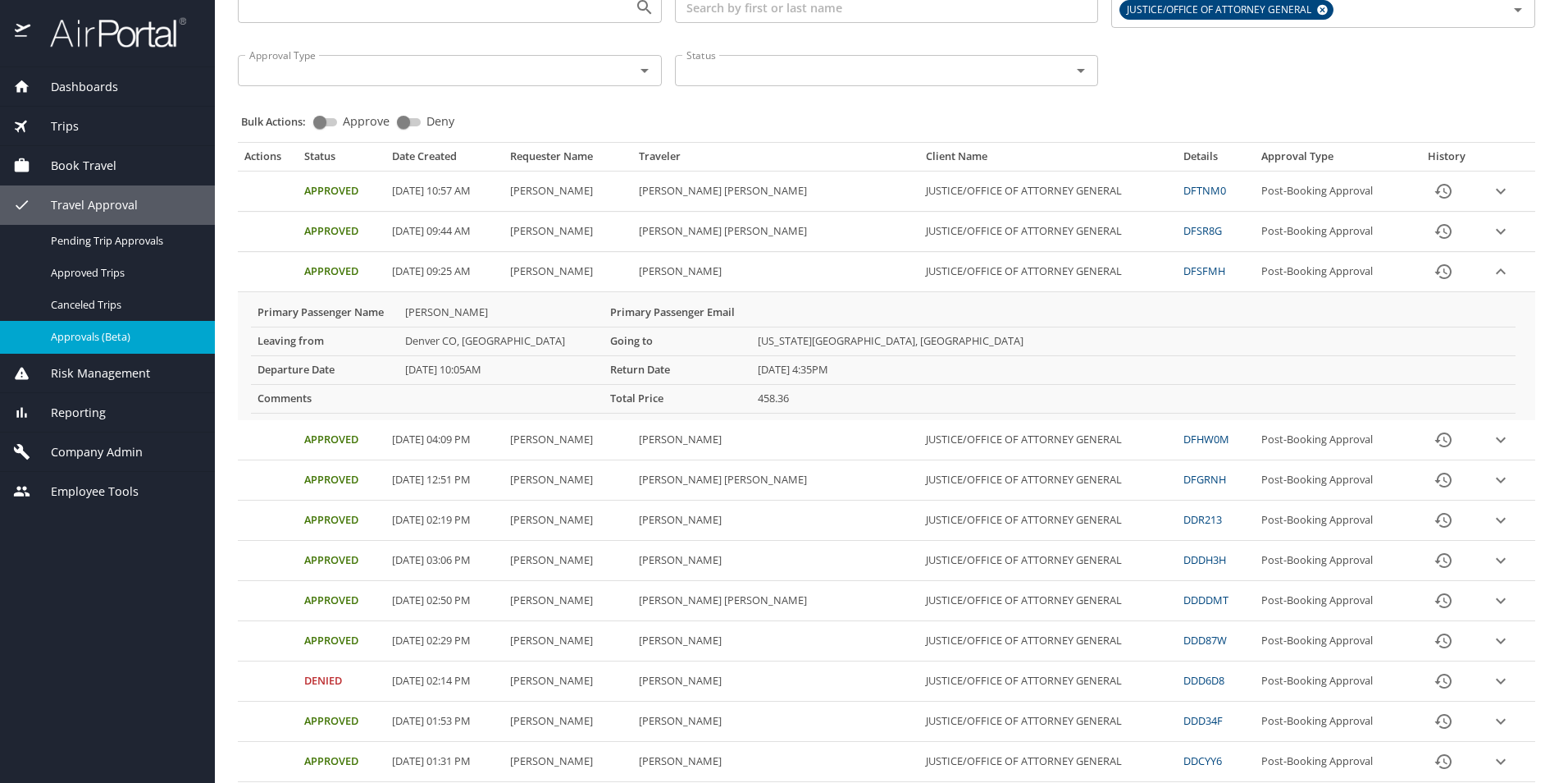
scroll to position [0, 0]
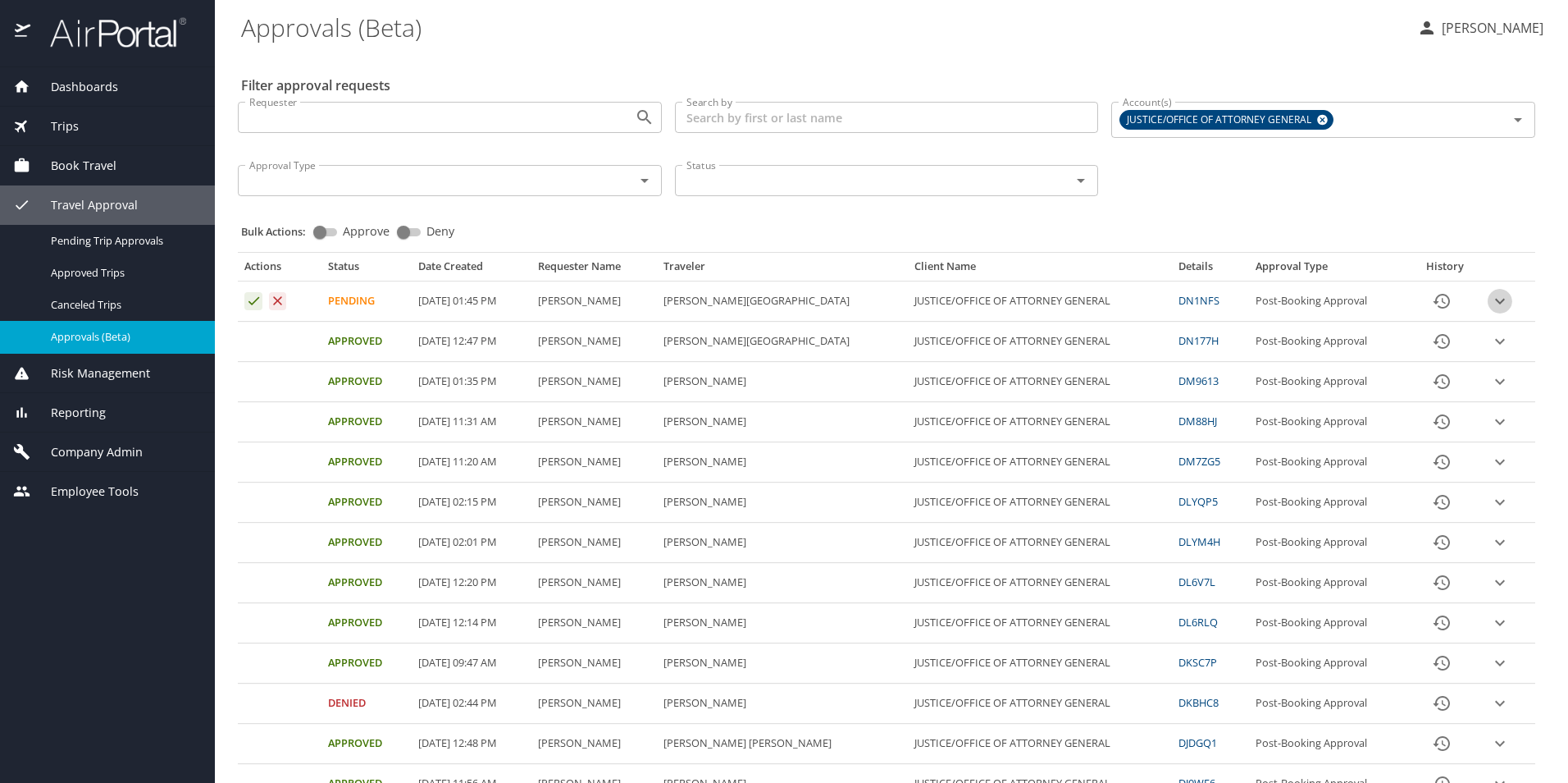
click at [1491, 300] on icon "expand row" at bounding box center [1501, 302] width 20 height 20
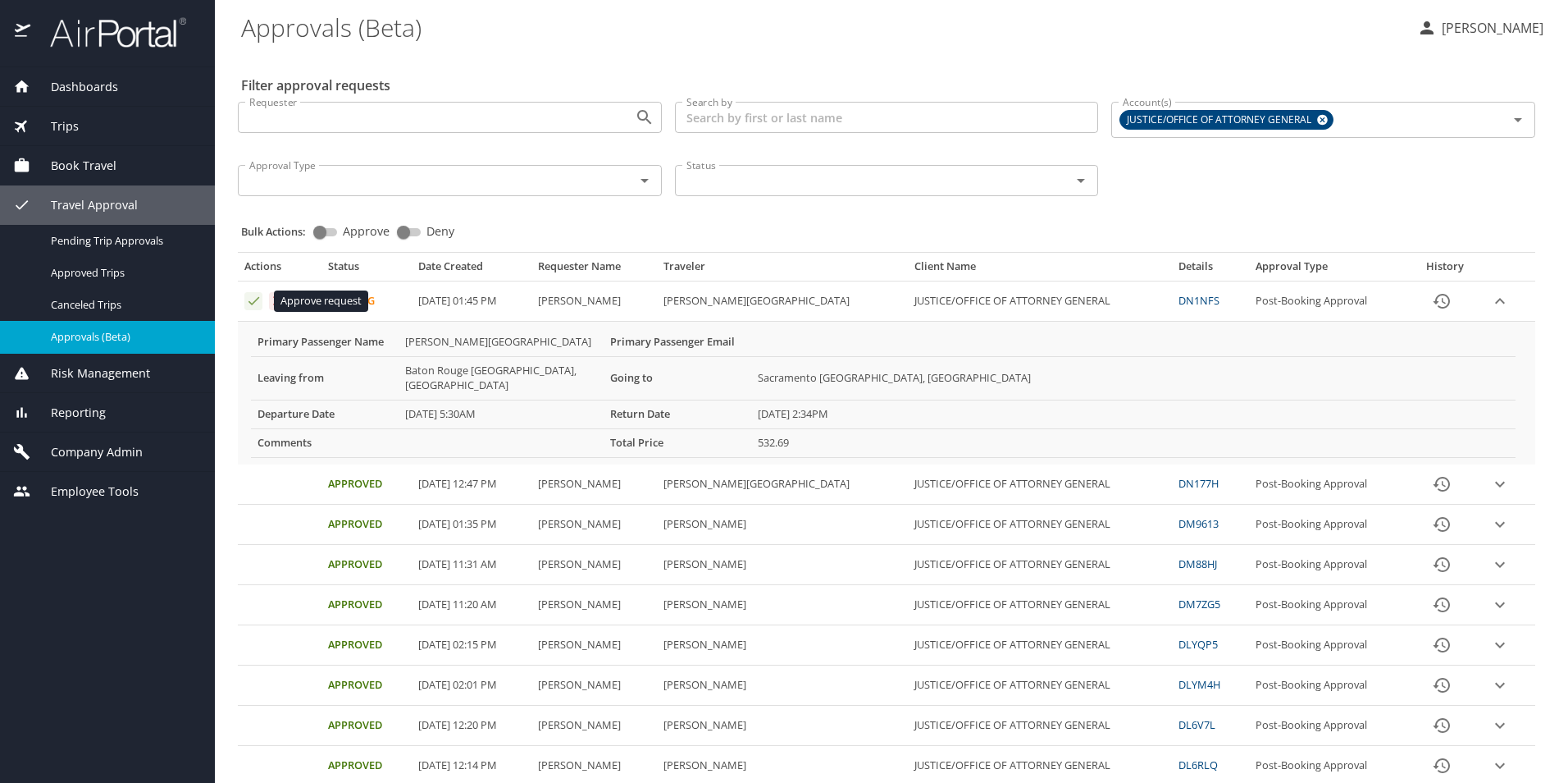
click at [251, 302] on icon "Approval table" at bounding box center [254, 301] width 16 height 16
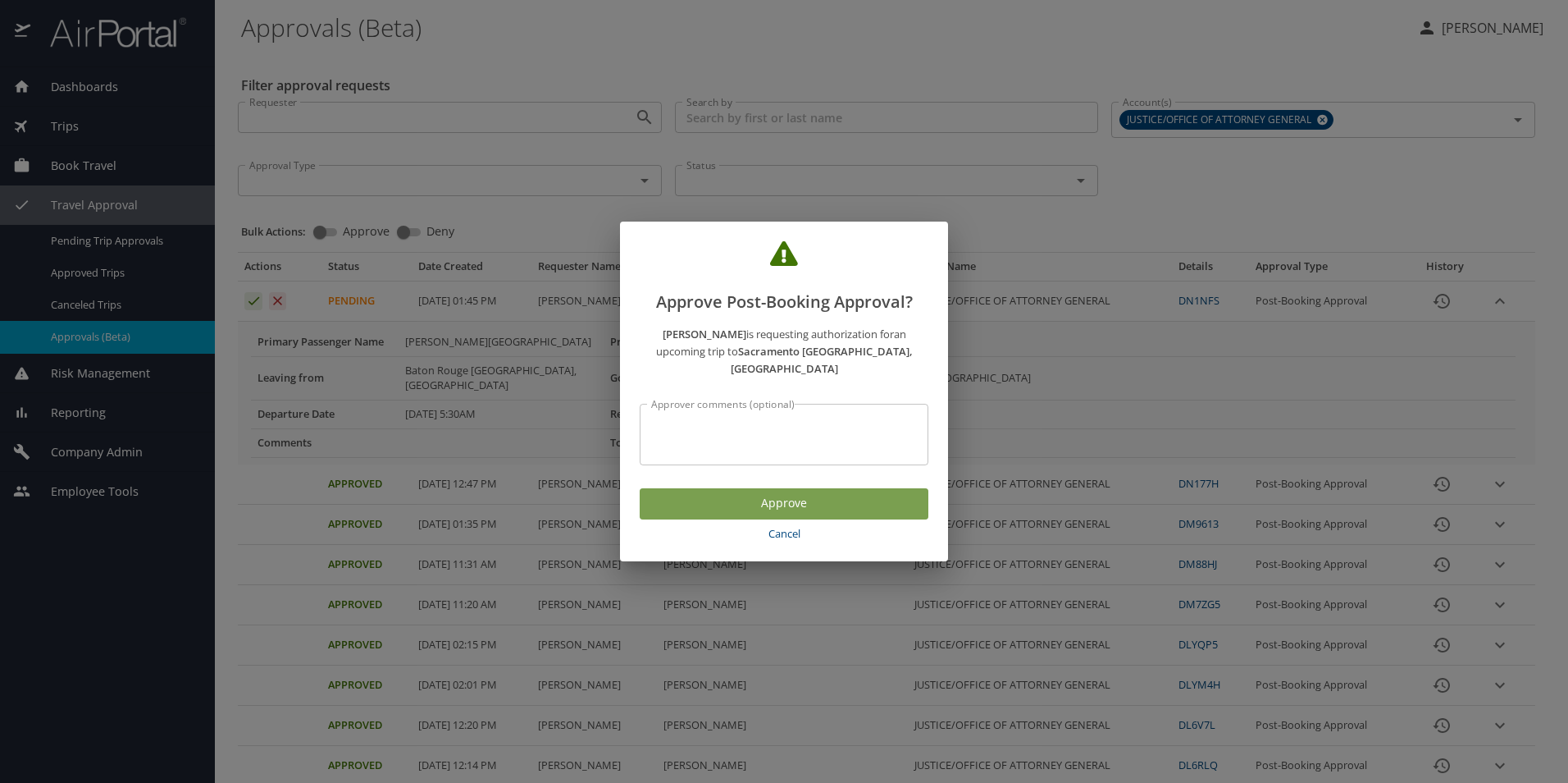
click at [765, 500] on span "Approve" at bounding box center [784, 503] width 263 height 21
